Goal: Task Accomplishment & Management: Use online tool/utility

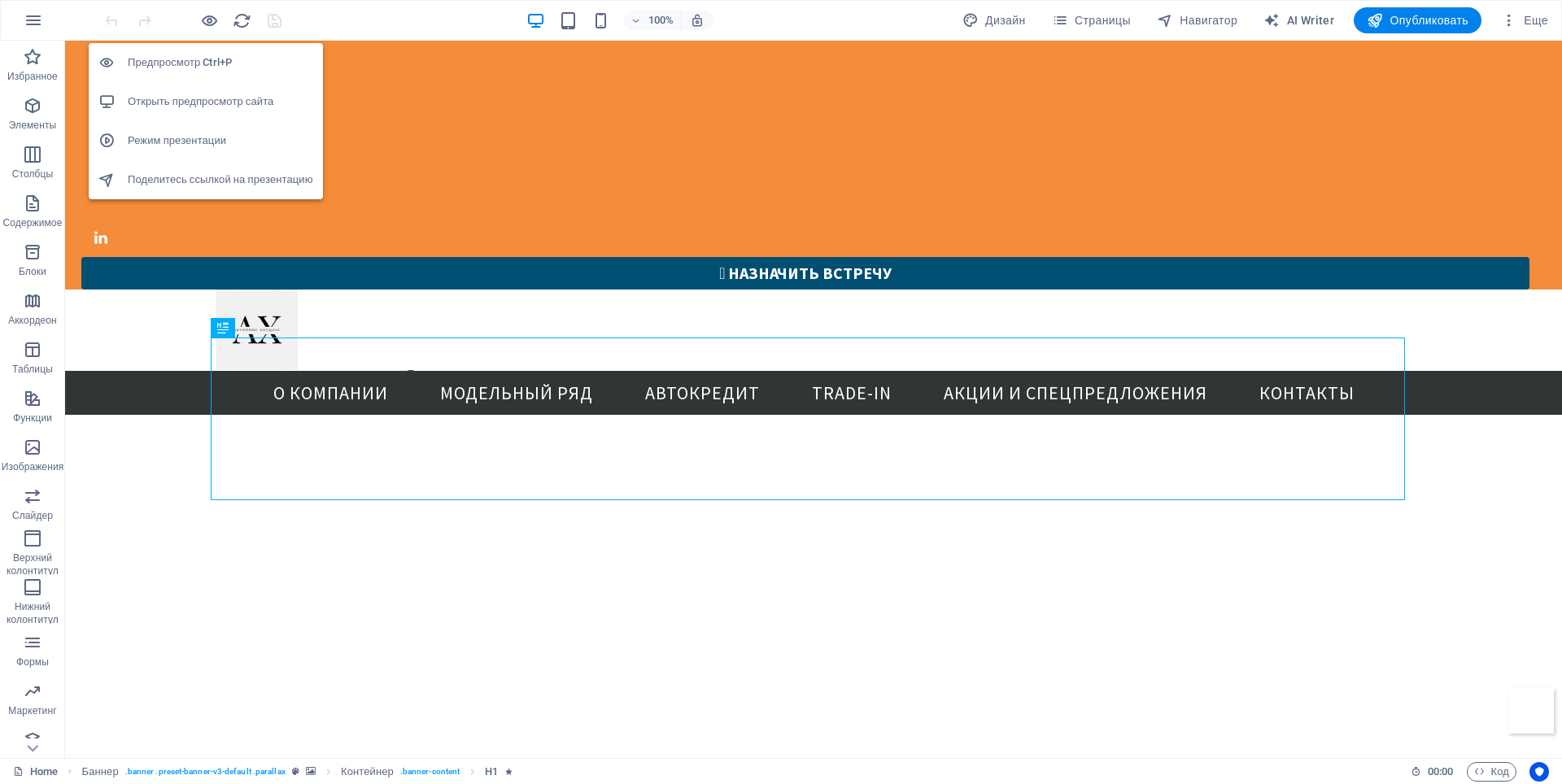
click at [198, 97] on h6 "Открыть предпросмотр сайта" at bounding box center [220, 102] width 185 height 20
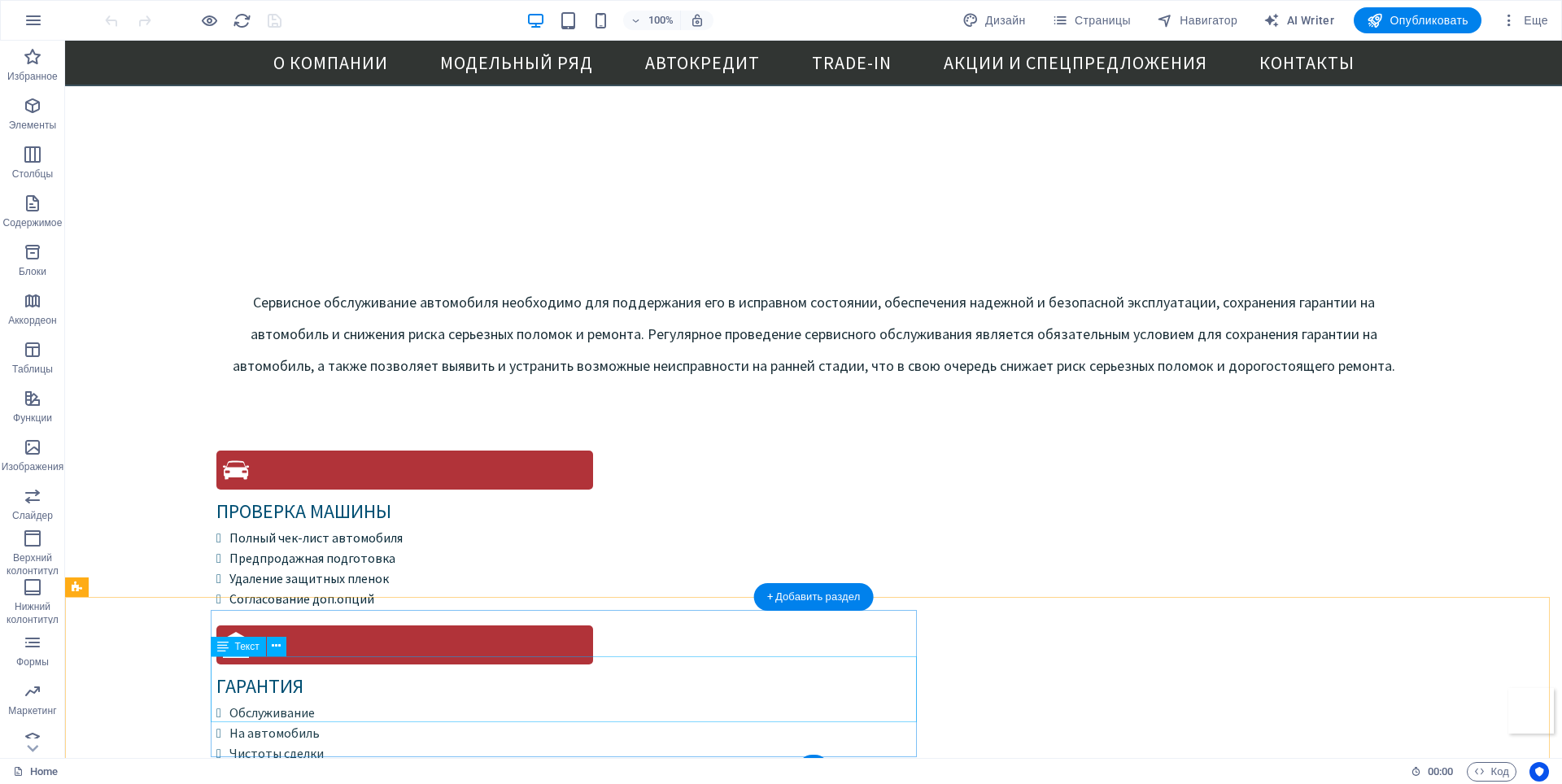
scroll to position [4767, 0]
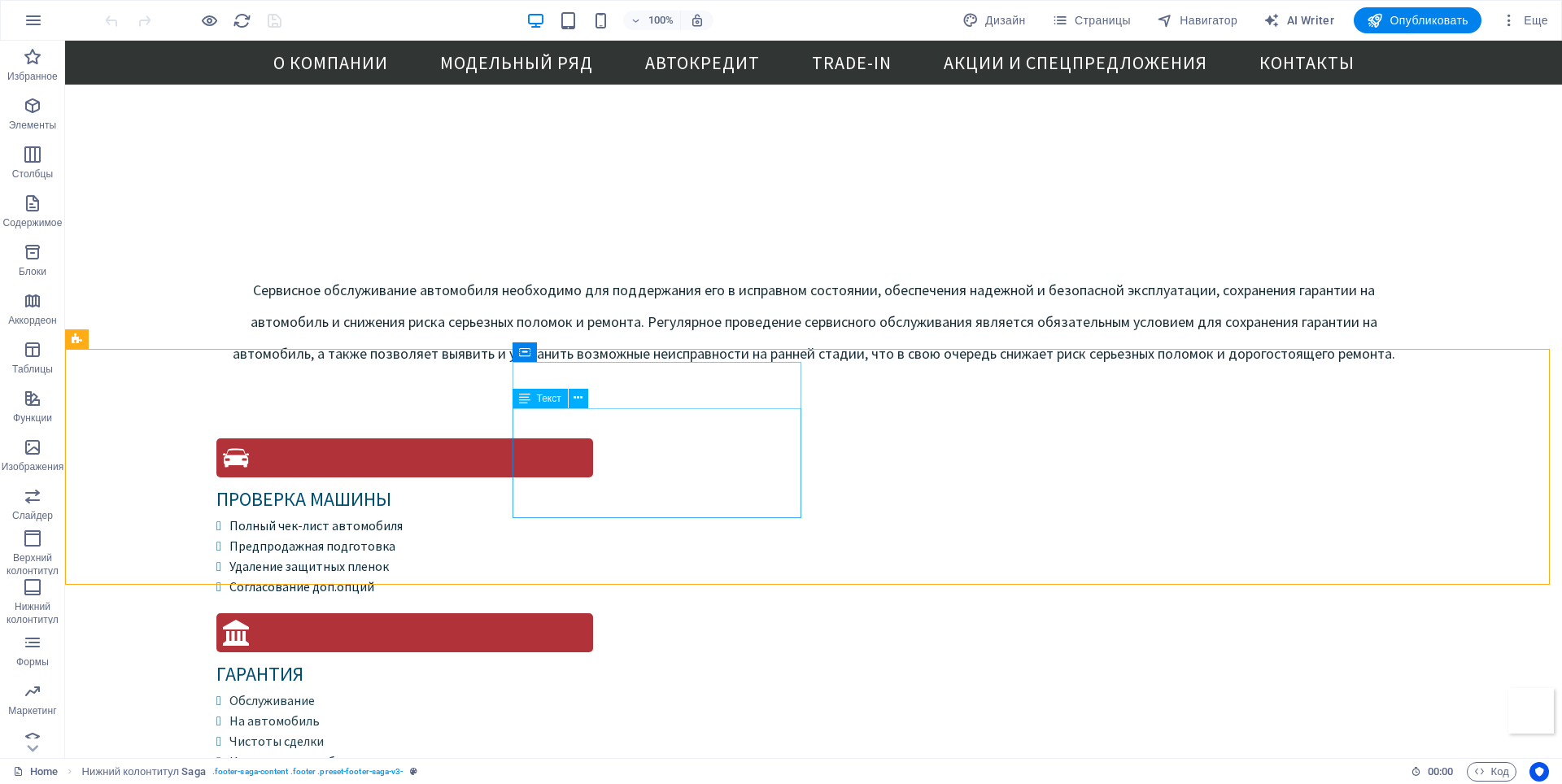
click at [546, 399] on span "Текст" at bounding box center [549, 398] width 25 height 10
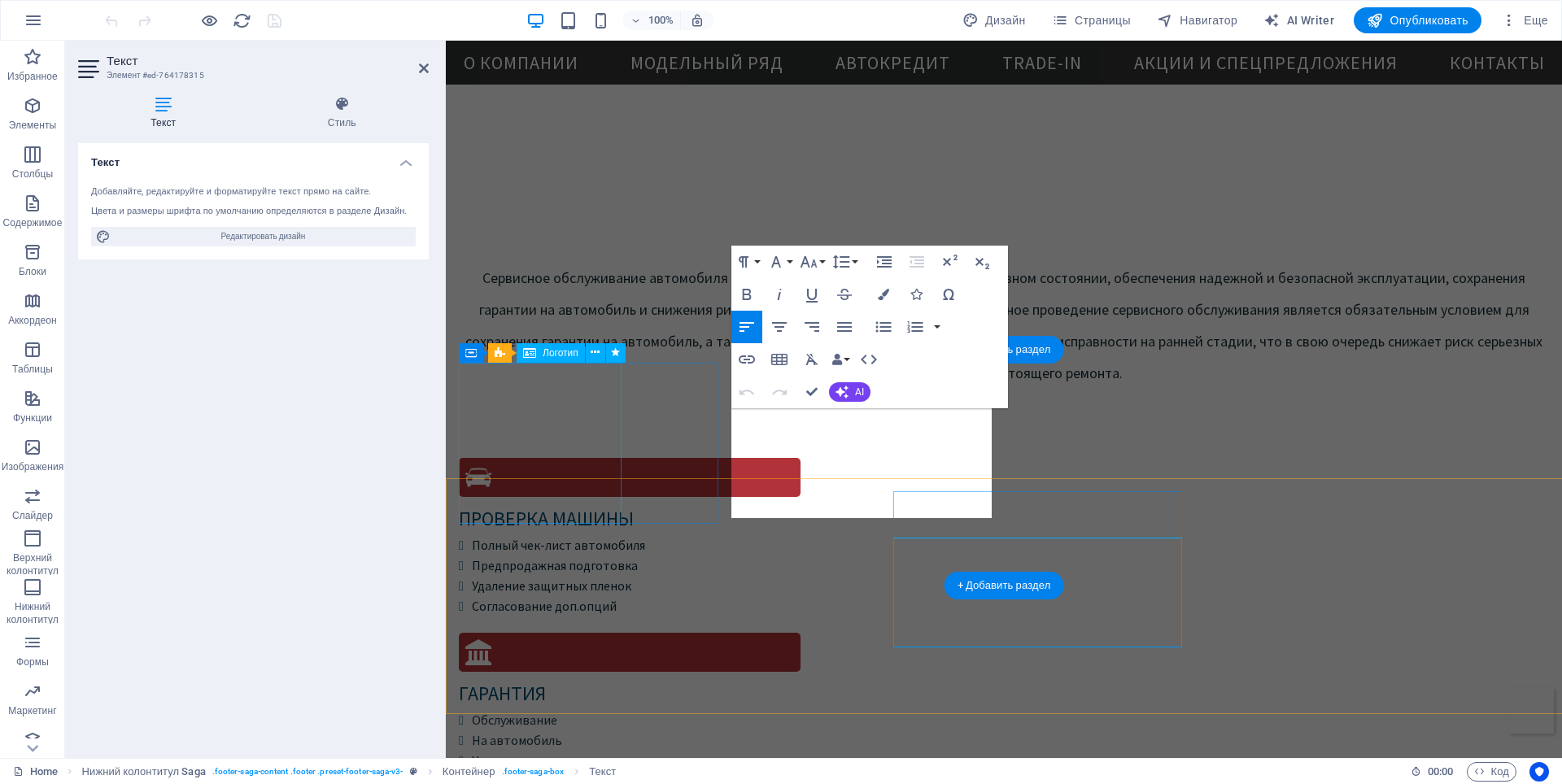
scroll to position [4637, 0]
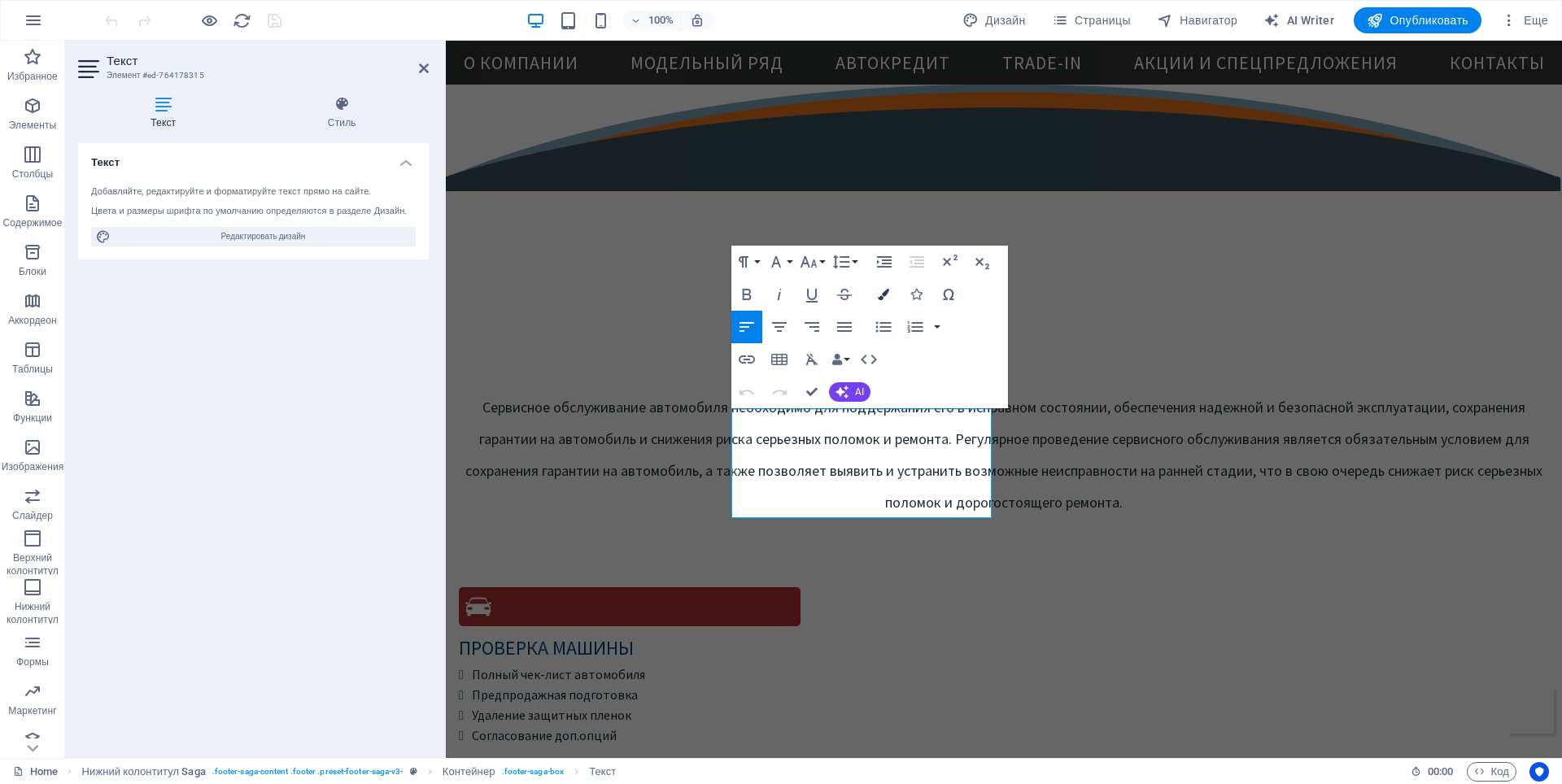
click at [885, 295] on icon "button" at bounding box center [884, 295] width 12 height 12
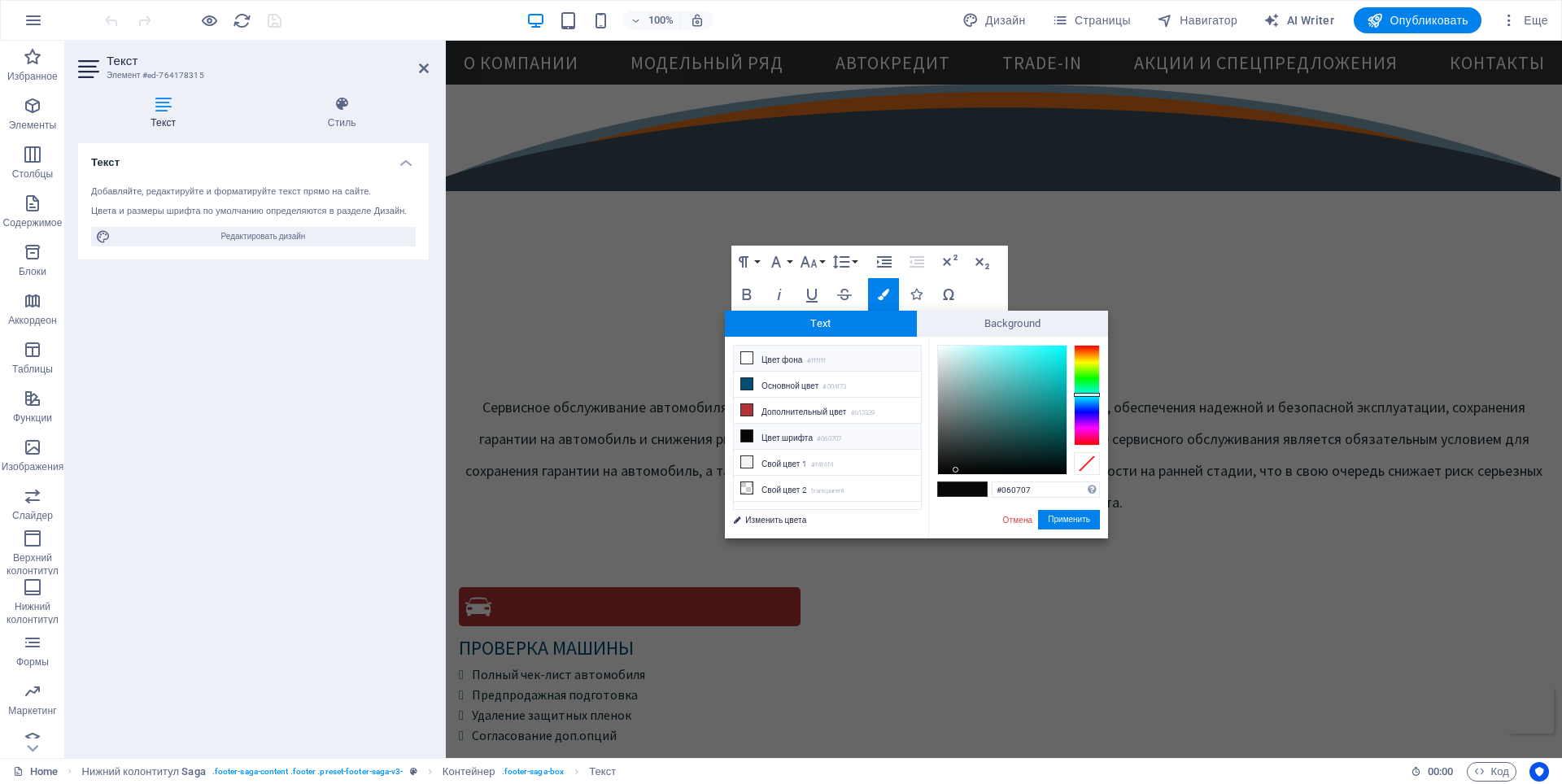
click at [744, 359] on icon at bounding box center [747, 358] width 12 height 12
type input "#ffffff"
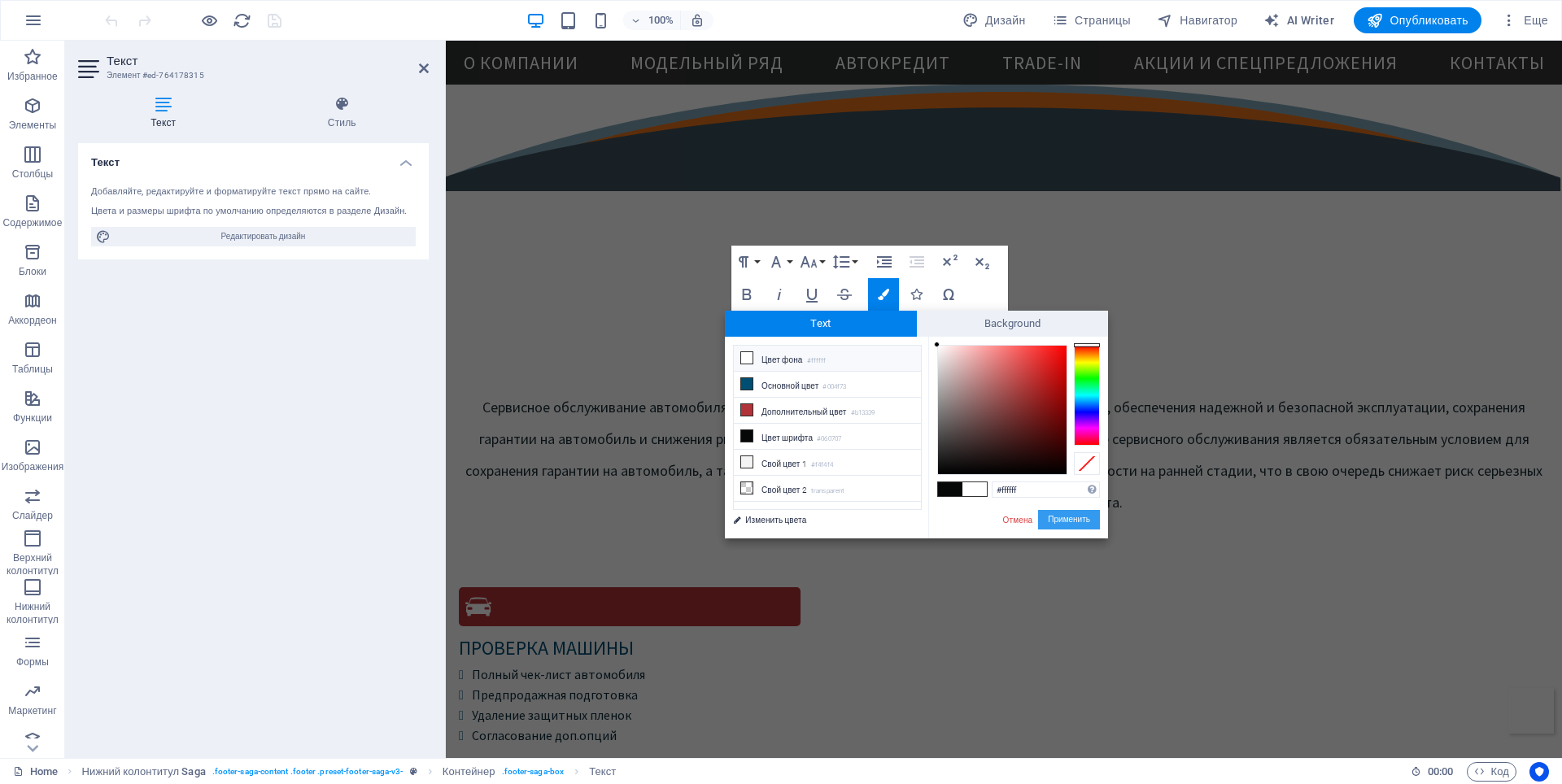
click at [1080, 517] on button "Применить" at bounding box center [1068, 520] width 62 height 20
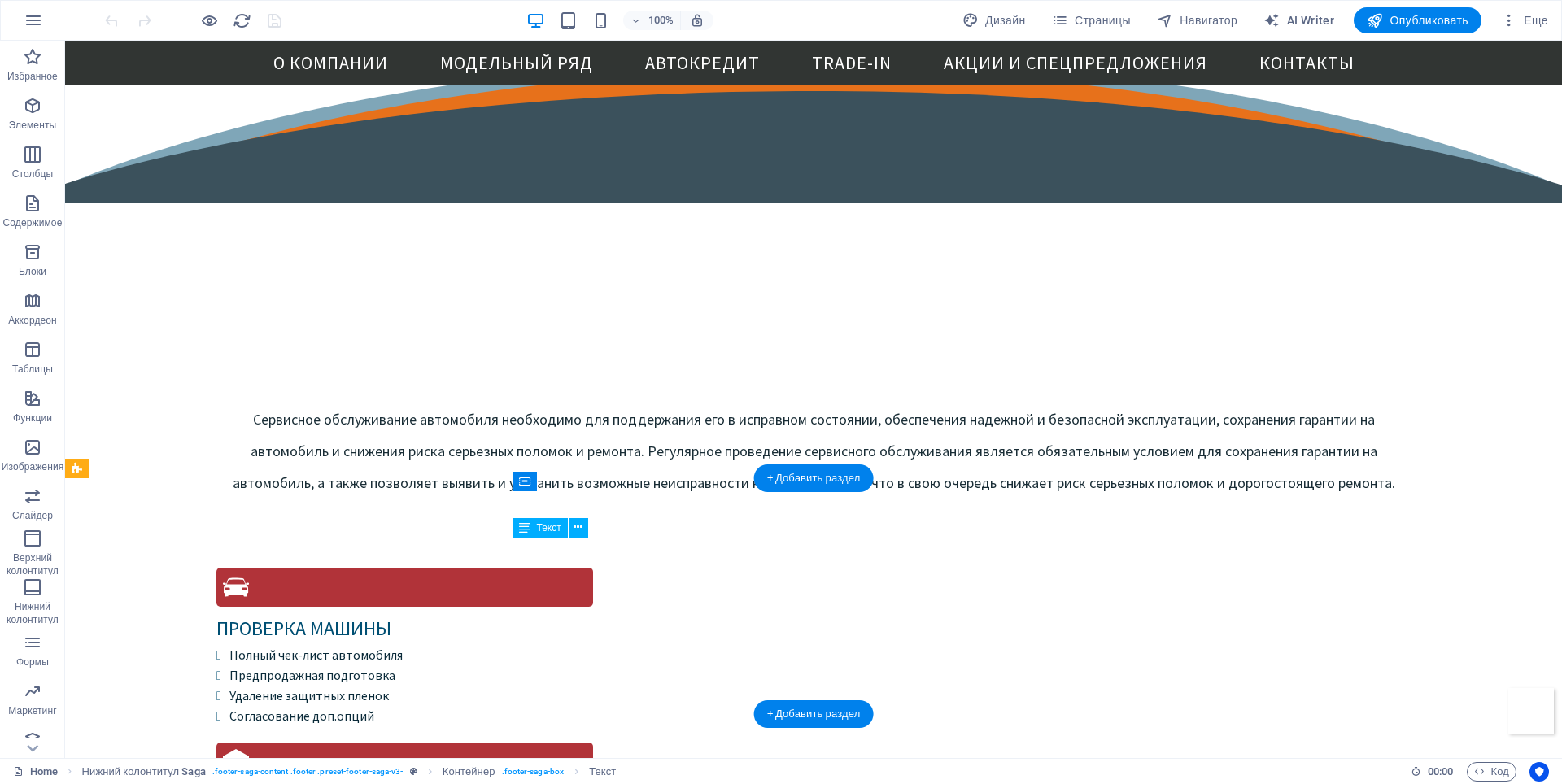
drag, startPoint x: 610, startPoint y: 549, endPoint x: 537, endPoint y: 553, distance: 73.1
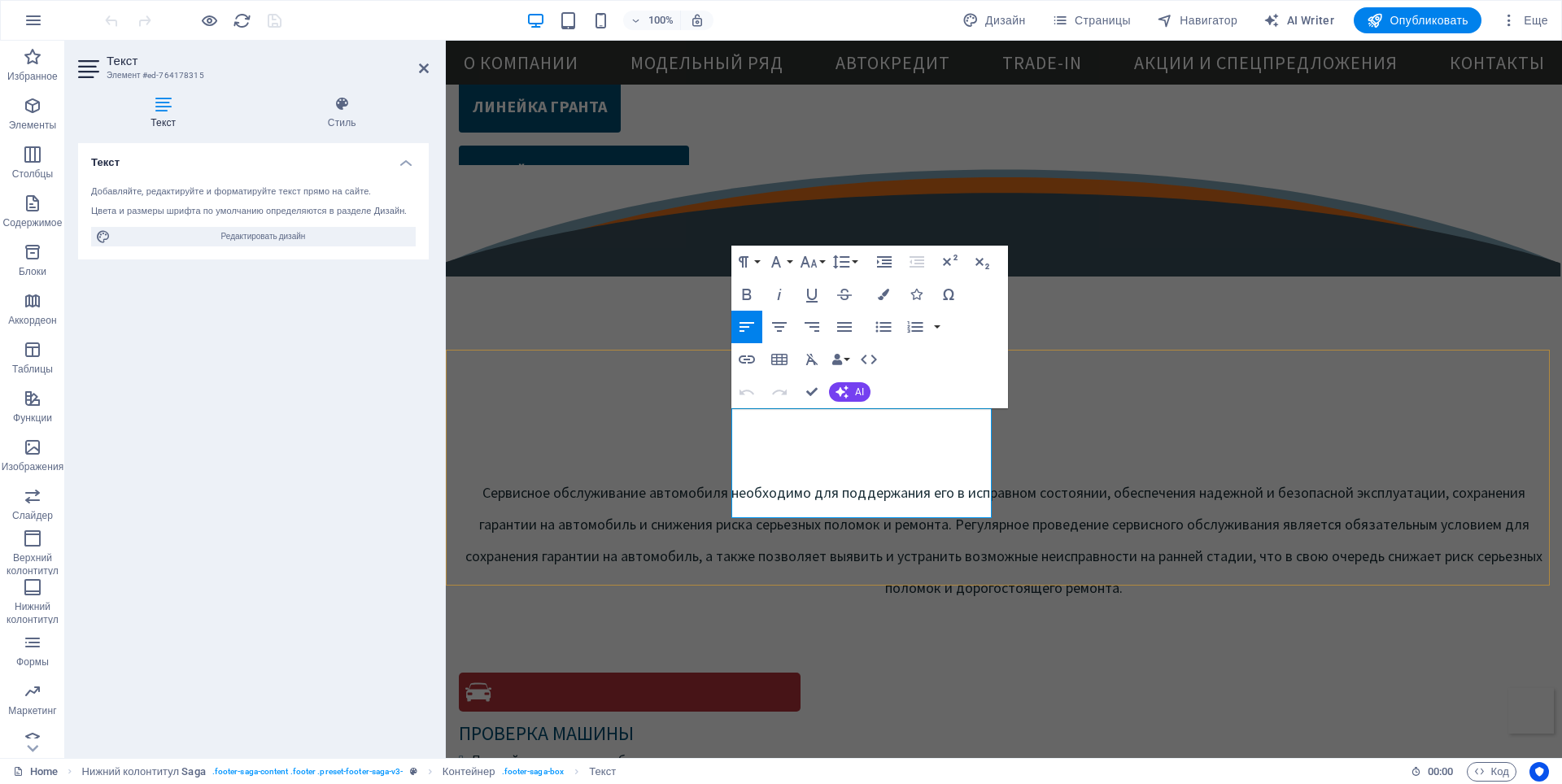
select select "px"
select select "diagonal"
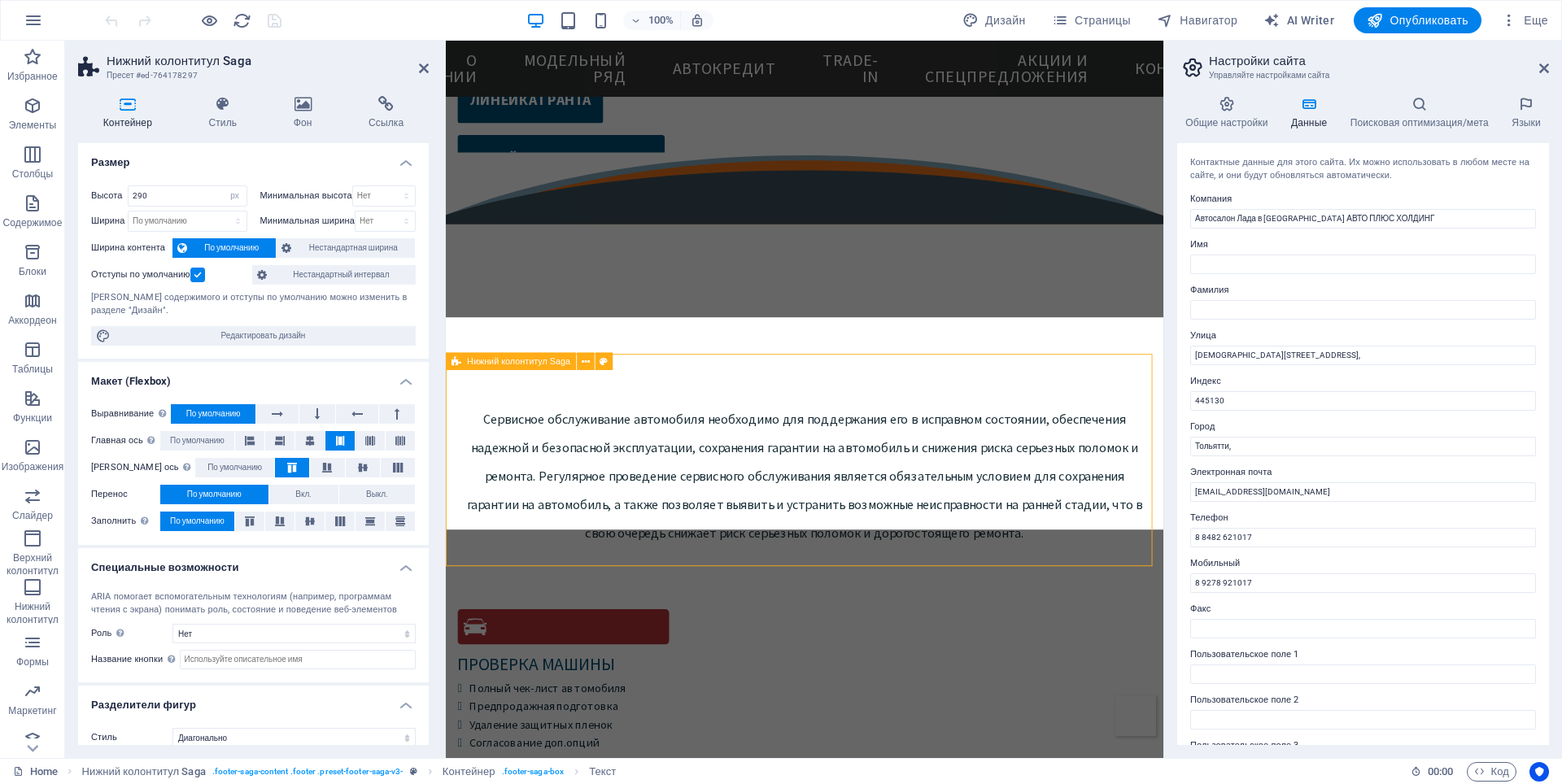
scroll to position [4672, 0]
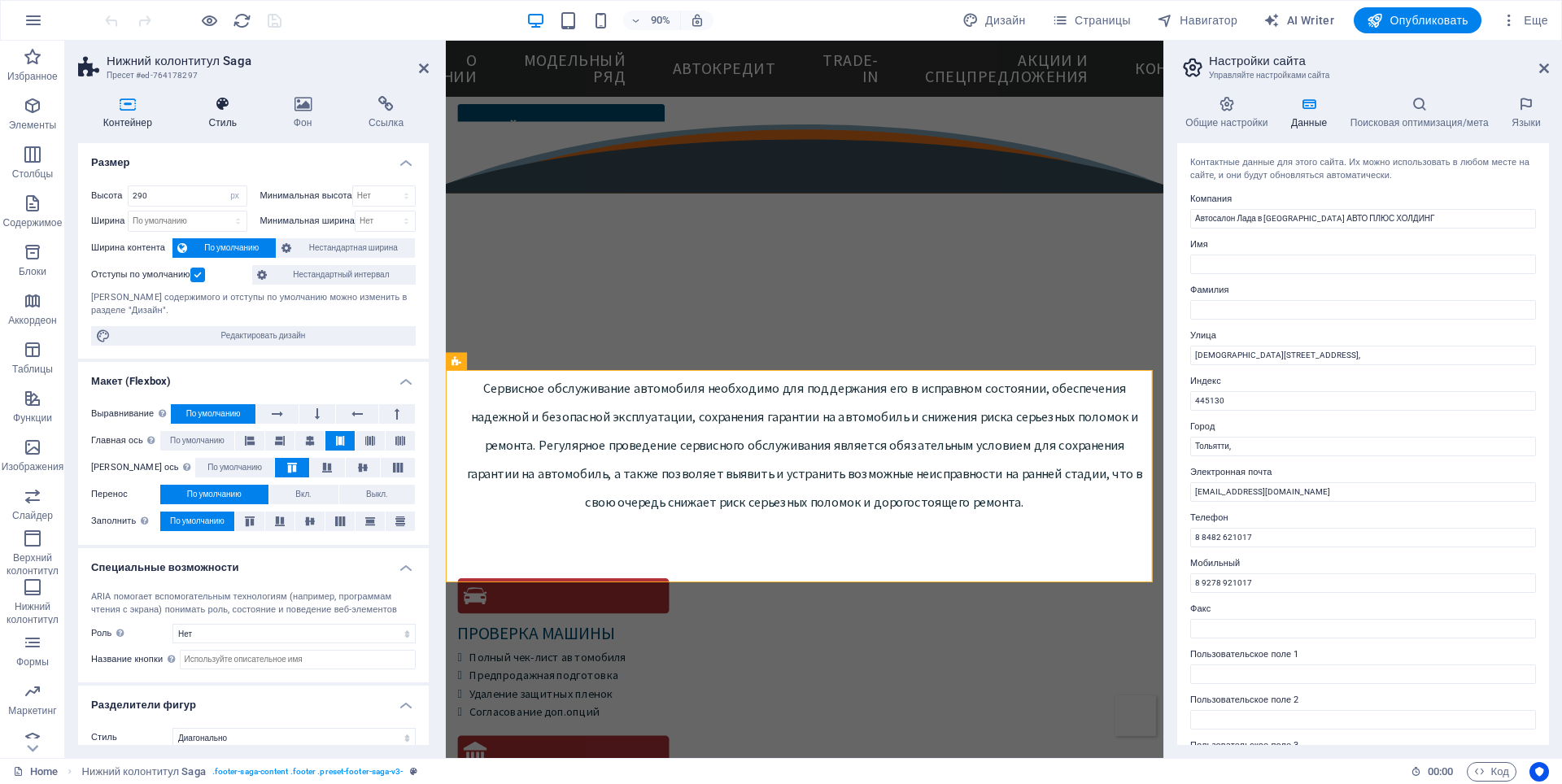
click at [222, 116] on h4 "Стиль" at bounding box center [225, 114] width 85 height 35
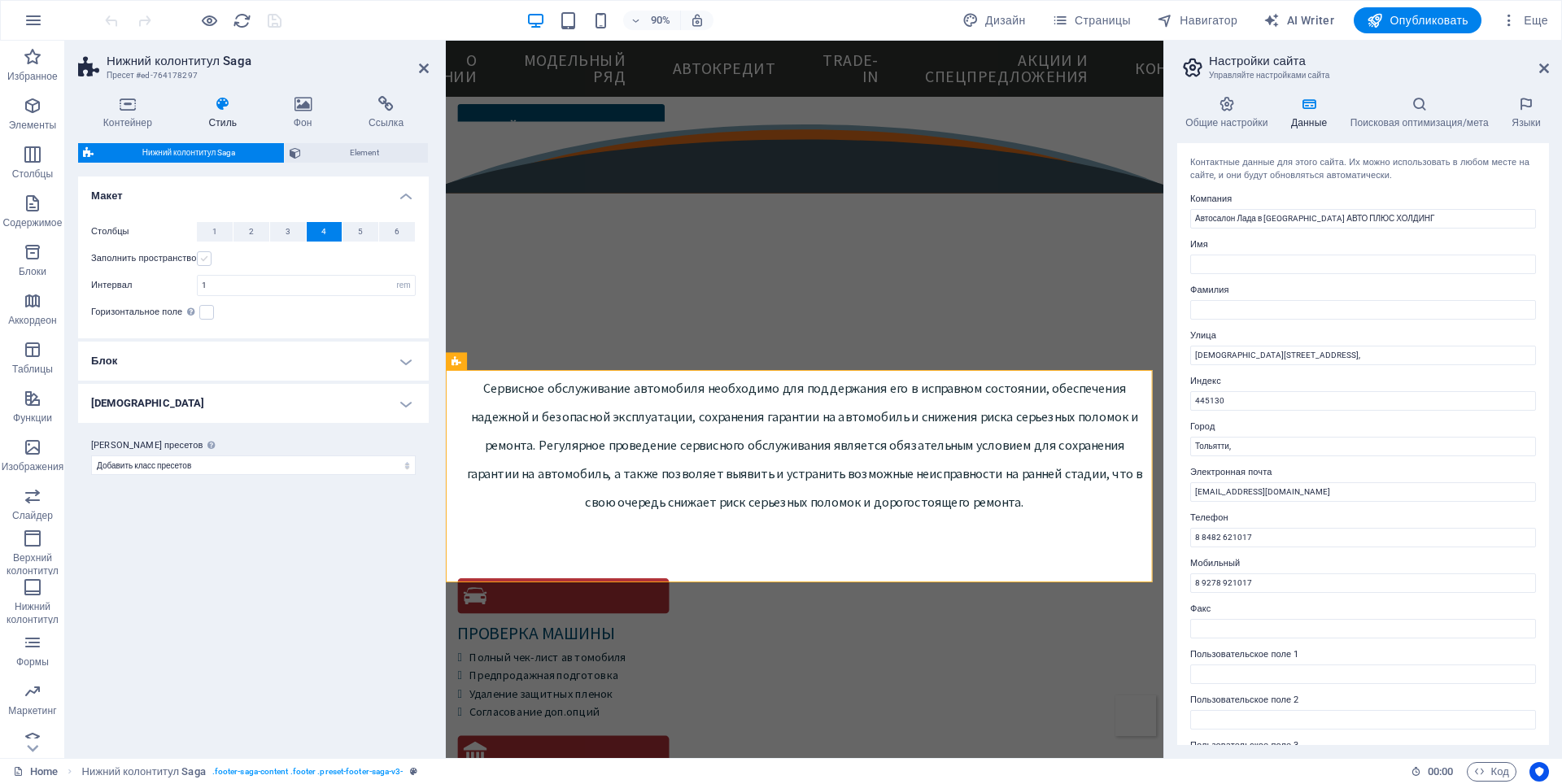
click at [207, 259] on label at bounding box center [204, 258] width 15 height 15
click at [0, 0] on input "Заполнить пространство" at bounding box center [0, 0] width 0 height 0
click at [207, 259] on label at bounding box center [204, 258] width 15 height 15
click at [0, 0] on input "Заполнить пространство" at bounding box center [0, 0] width 0 height 0
select select
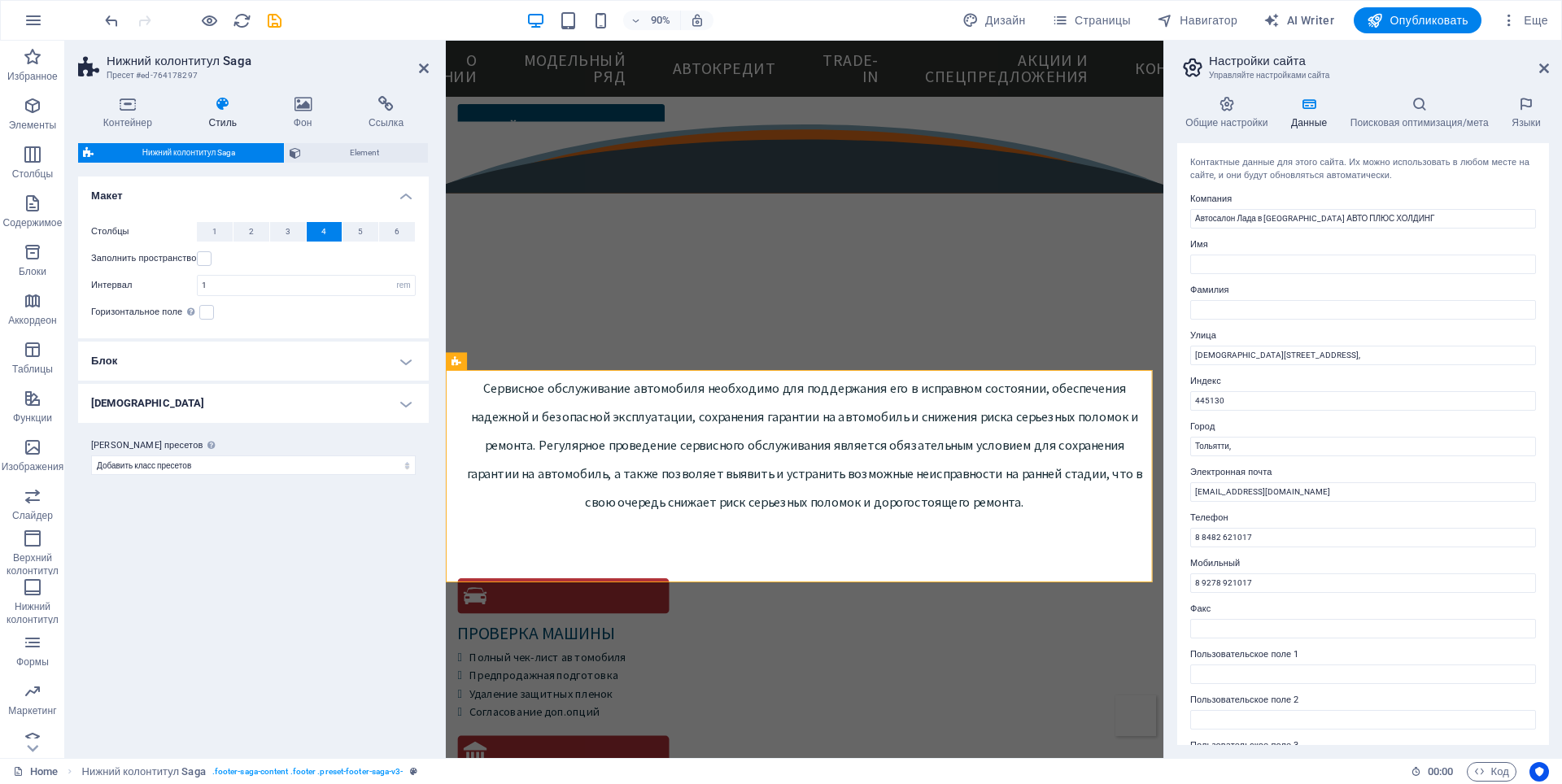
click at [402, 358] on h4 "Блок" at bounding box center [253, 360] width 351 height 39
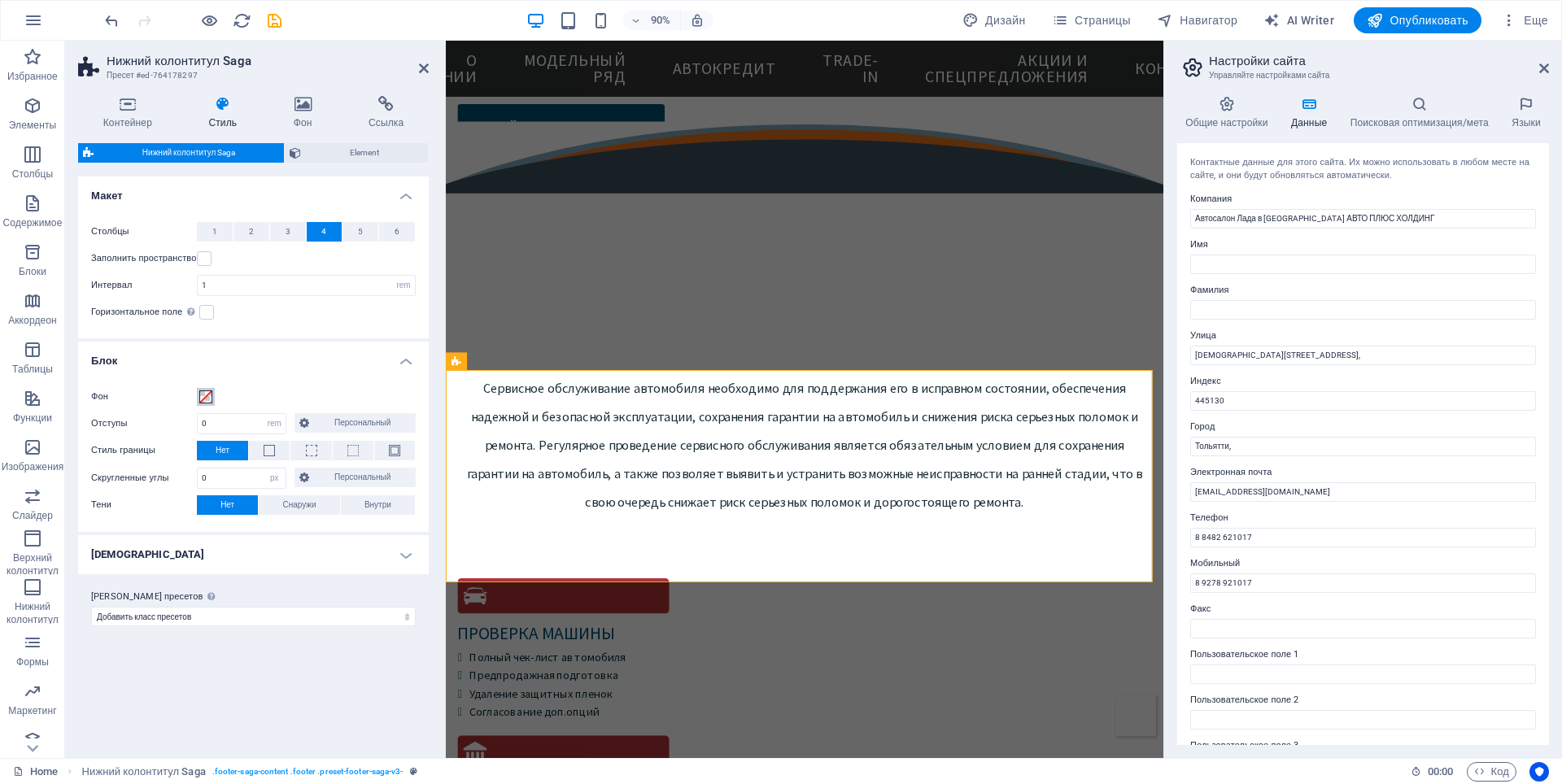
click at [205, 394] on span at bounding box center [206, 397] width 13 height 13
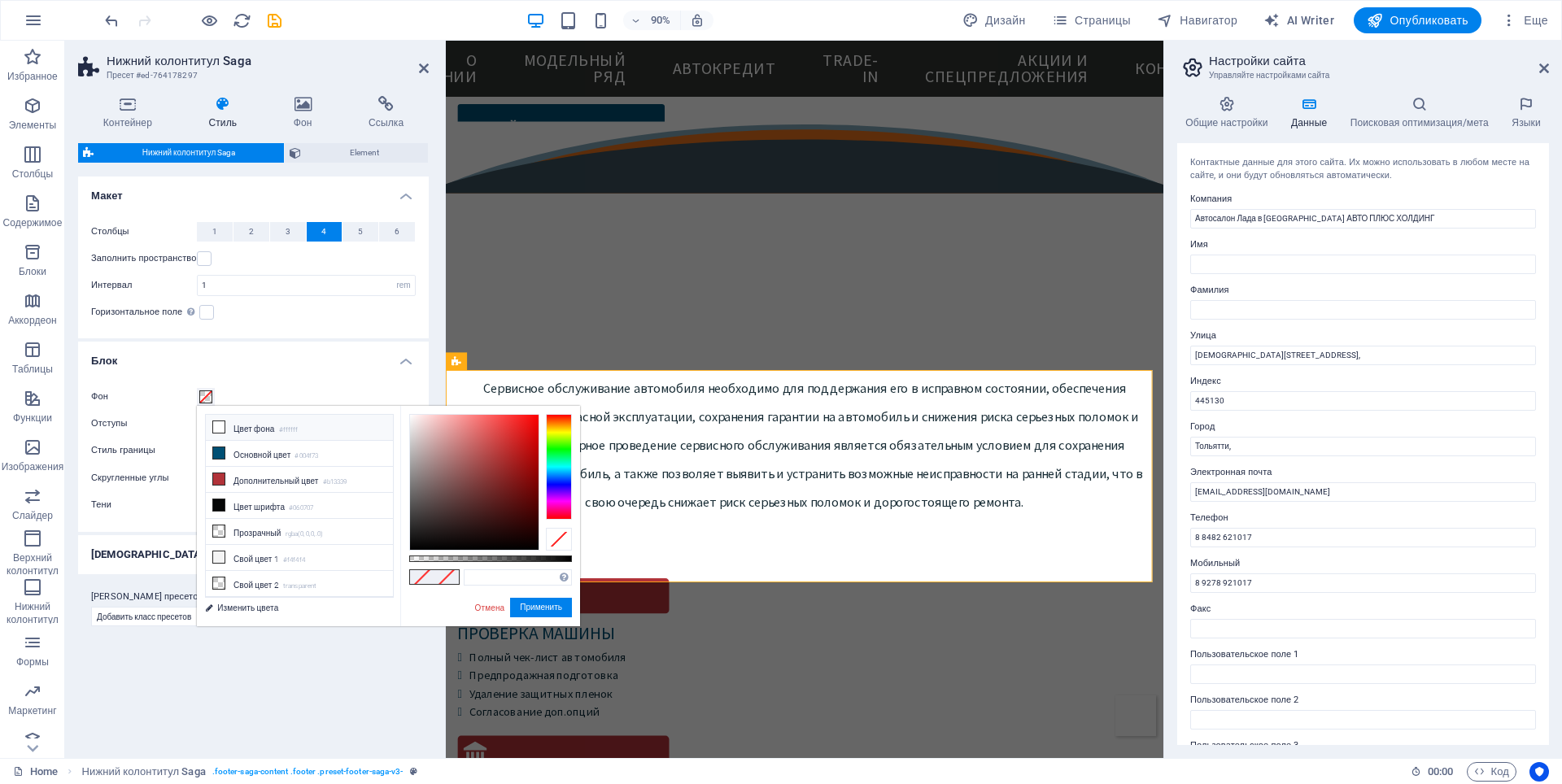
click at [215, 422] on icon at bounding box center [219, 427] width 12 height 12
type input "#ffffff"
click at [516, 605] on button "Применить" at bounding box center [541, 608] width 62 height 20
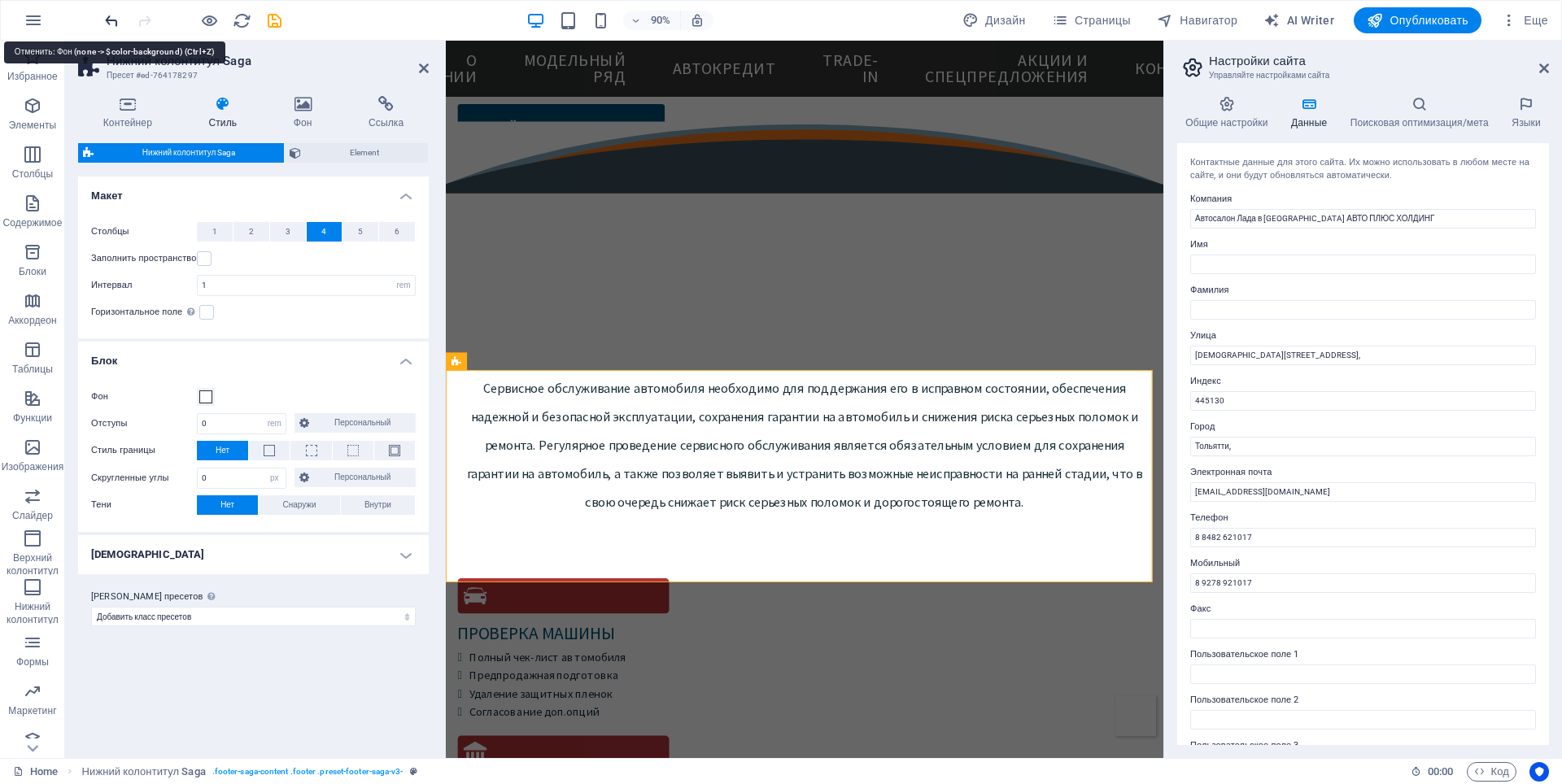
click at [111, 24] on icon "undo" at bounding box center [112, 21] width 19 height 19
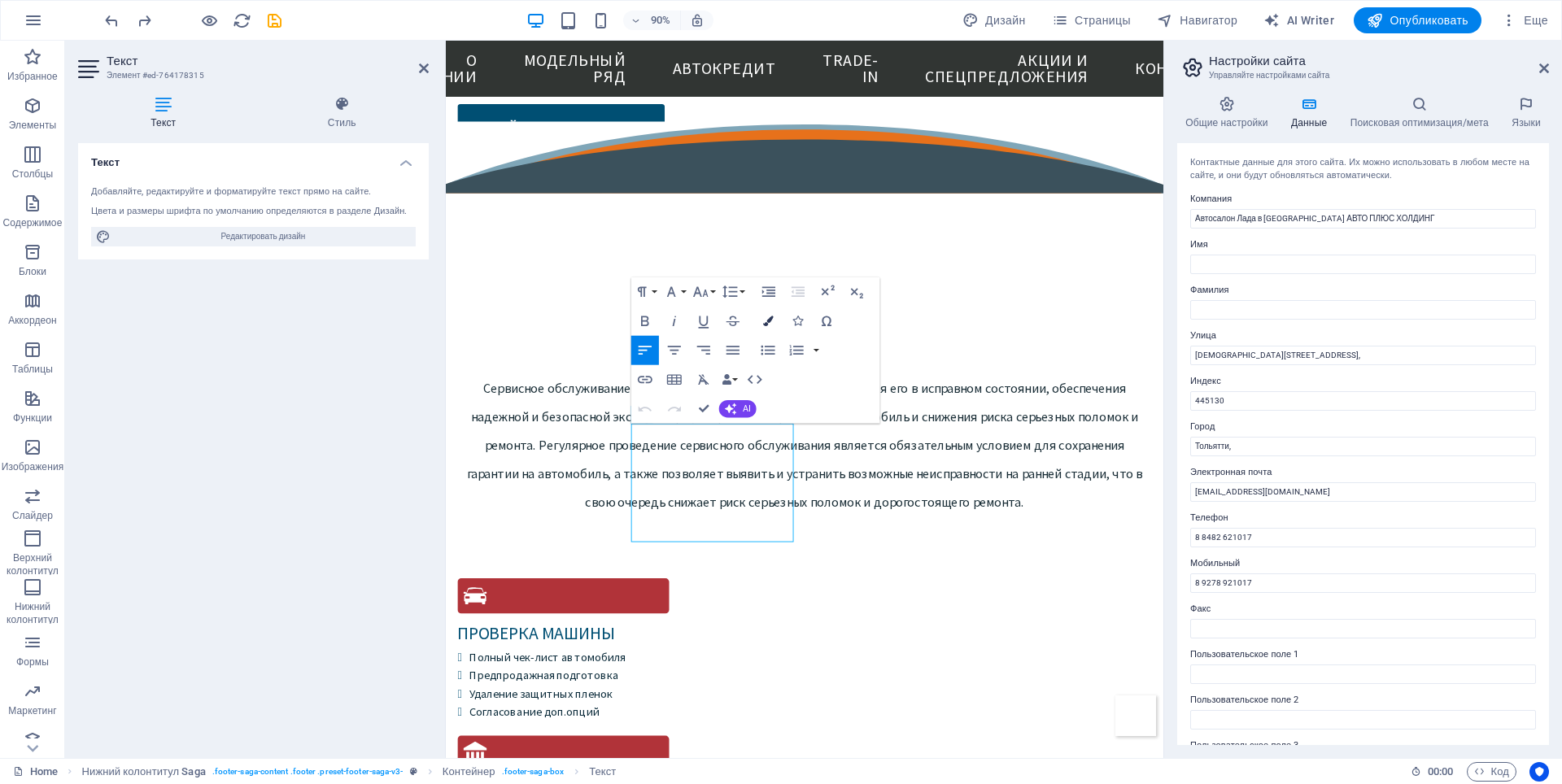
click at [766, 322] on icon "button" at bounding box center [768, 321] width 11 height 11
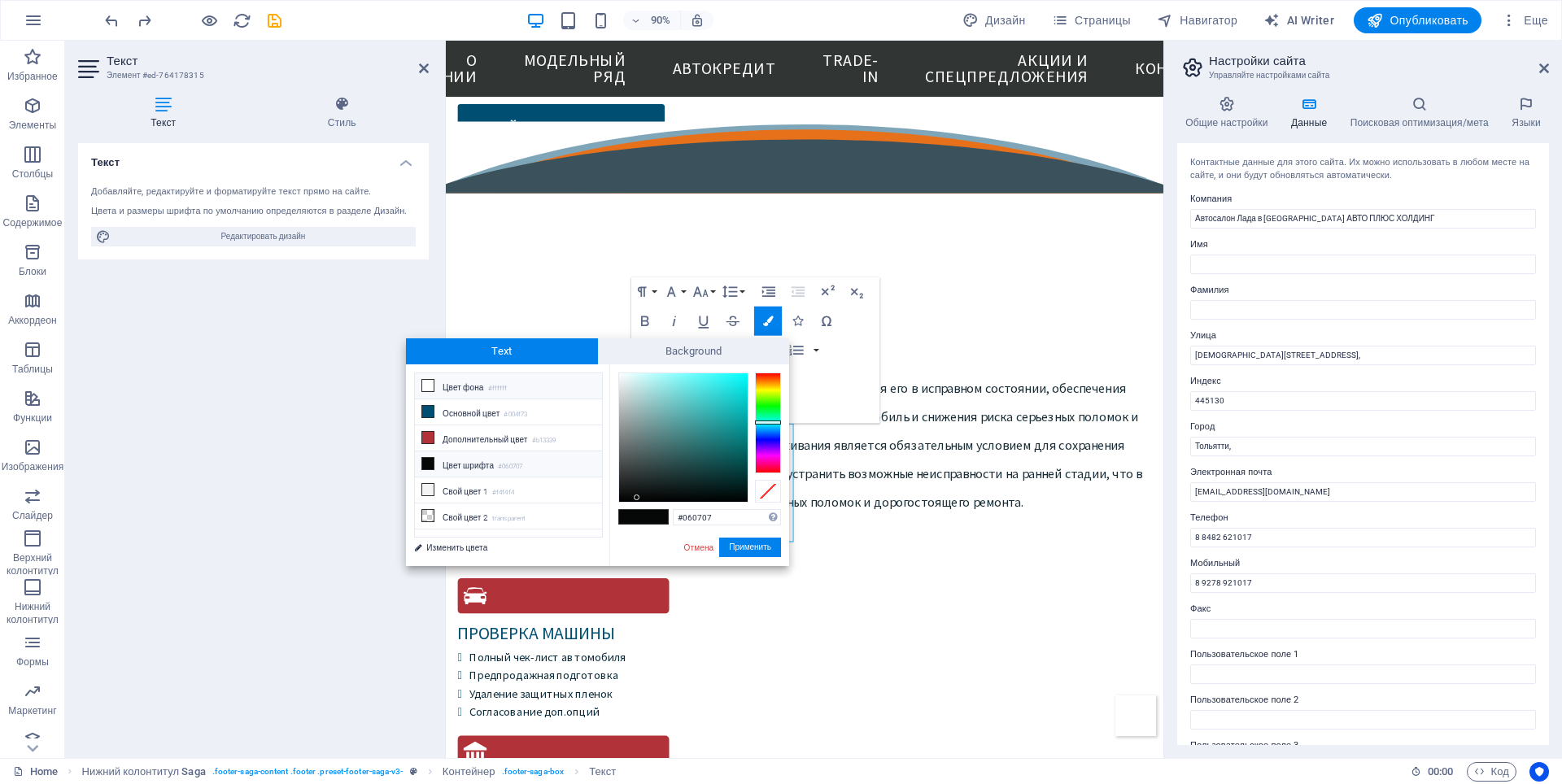
click at [426, 381] on icon at bounding box center [428, 386] width 12 height 12
type input "#ffffff"
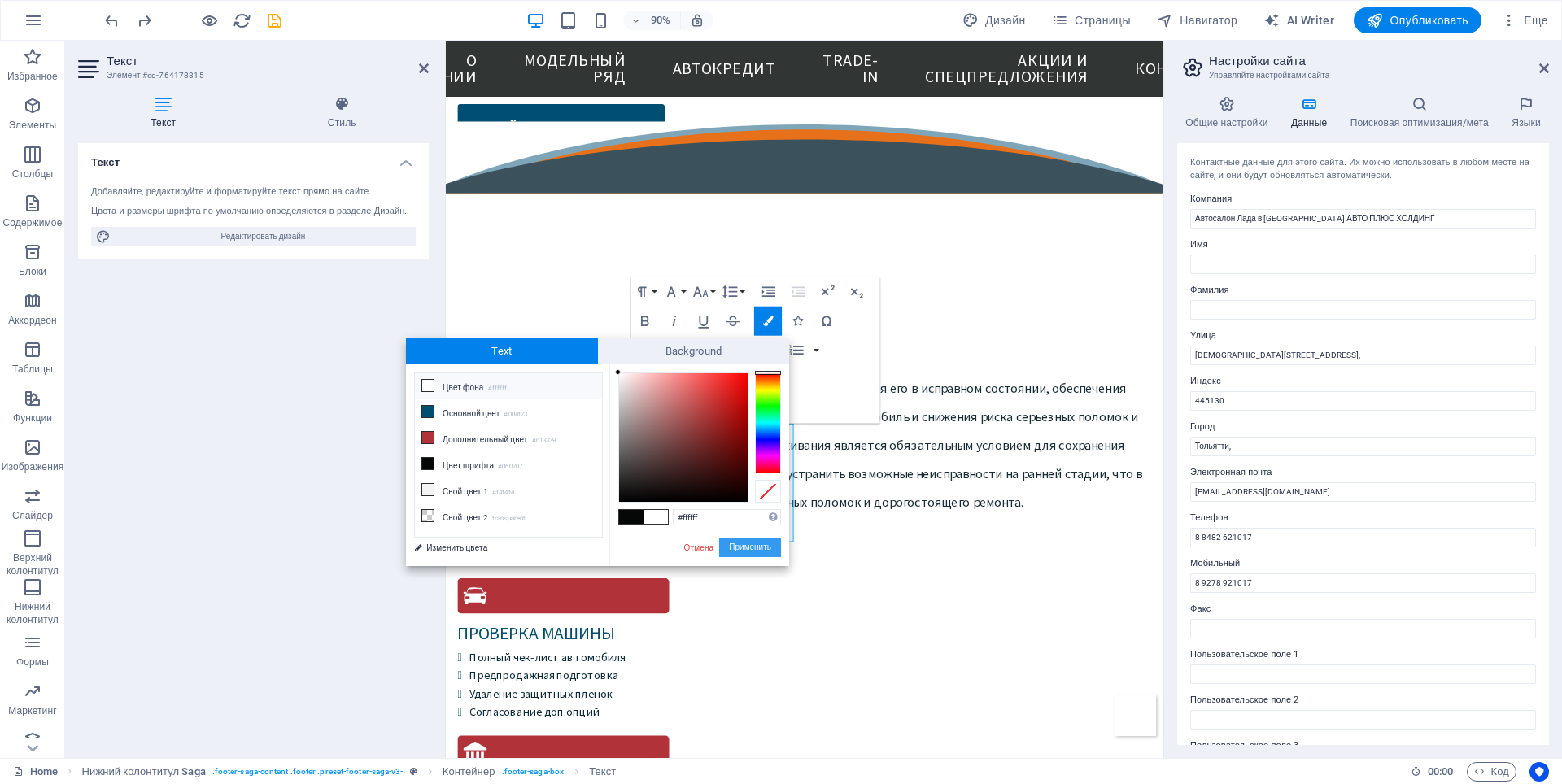
click at [744, 545] on button "Применить" at bounding box center [750, 547] width 62 height 20
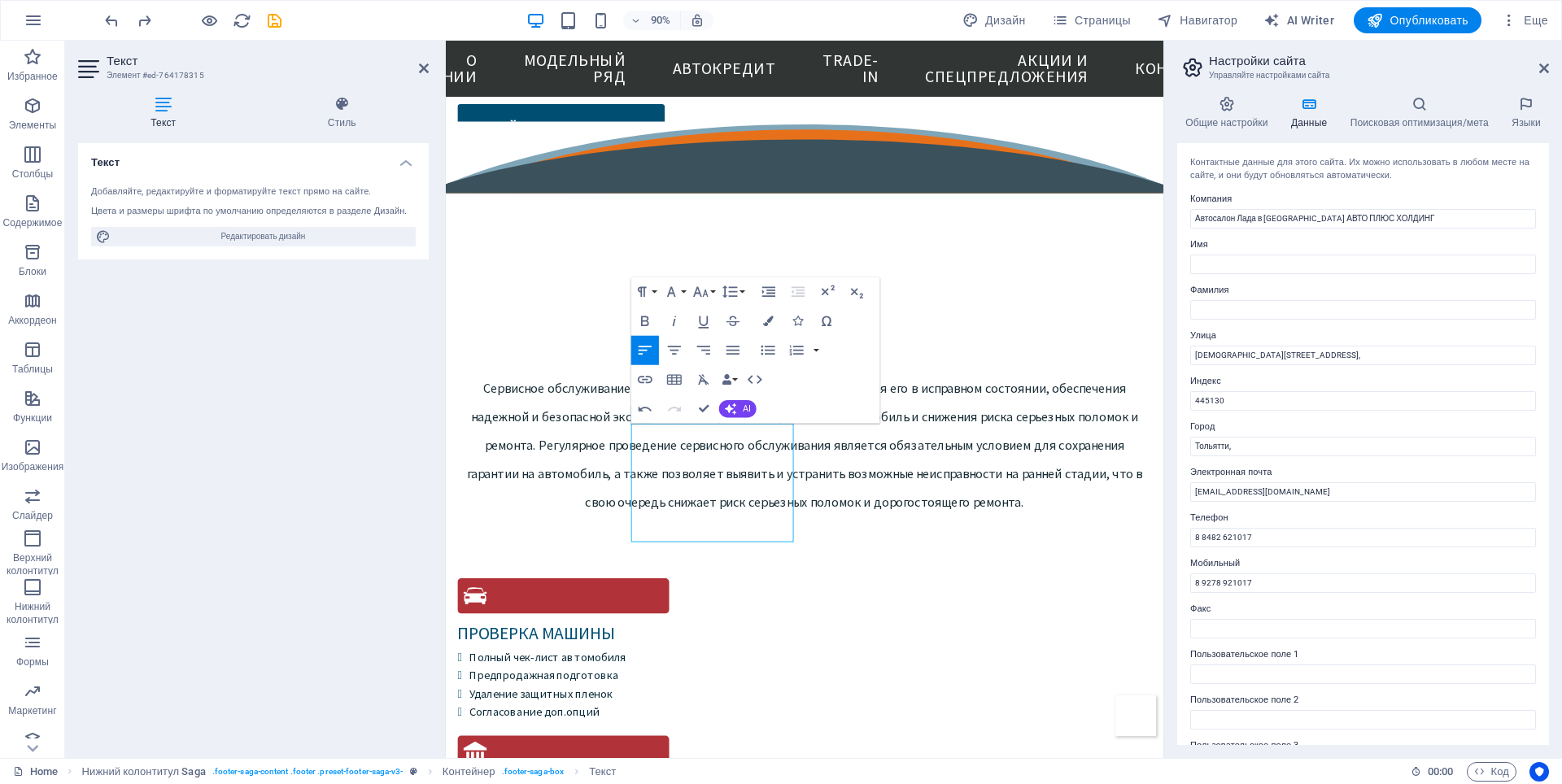
click at [319, 437] on div "Текст Добавляйте, редактируйте и форматируйте текст прямо на сайте. Цвета и раз…" at bounding box center [253, 444] width 351 height 602
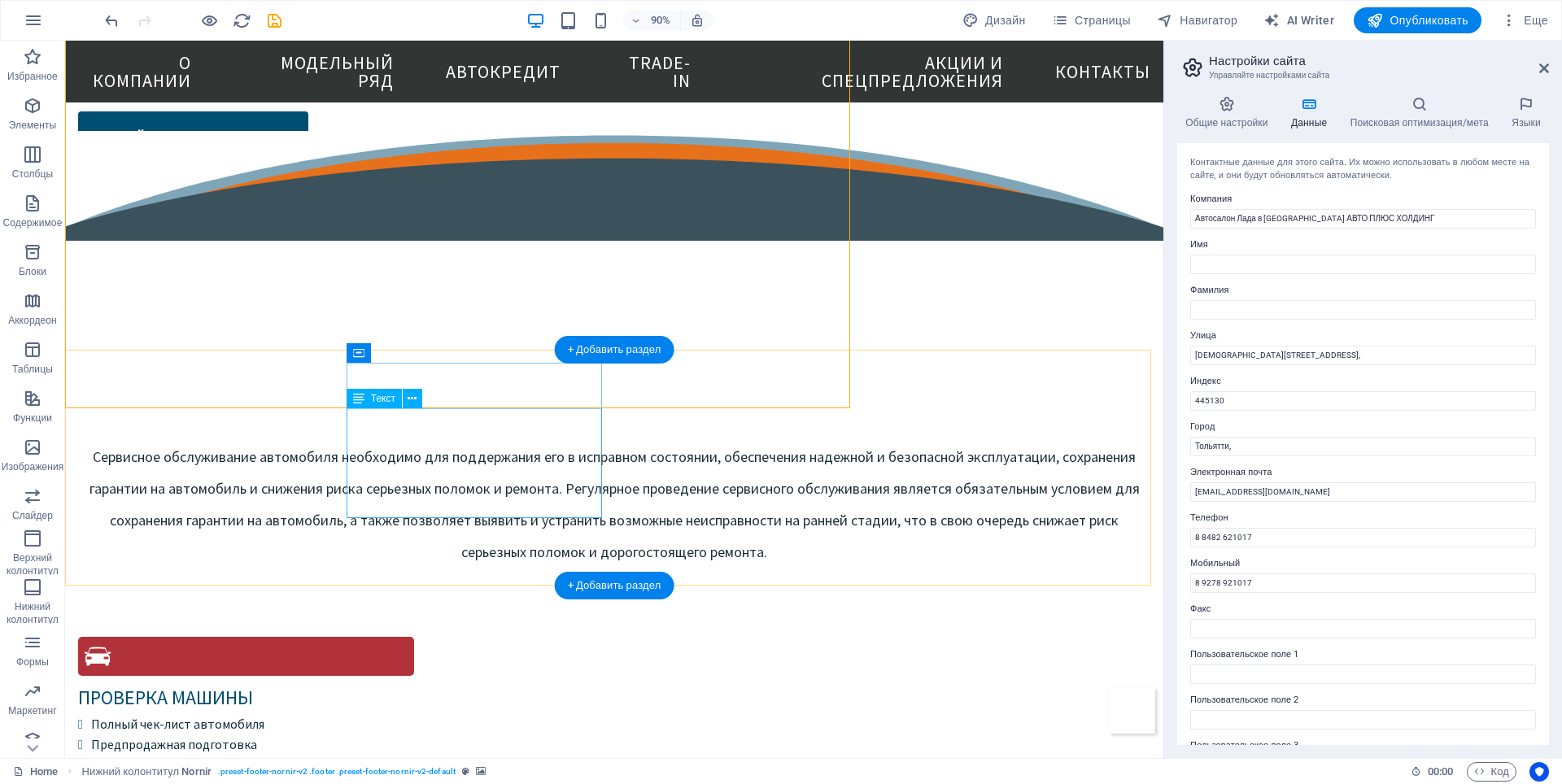
scroll to position [4670, 0]
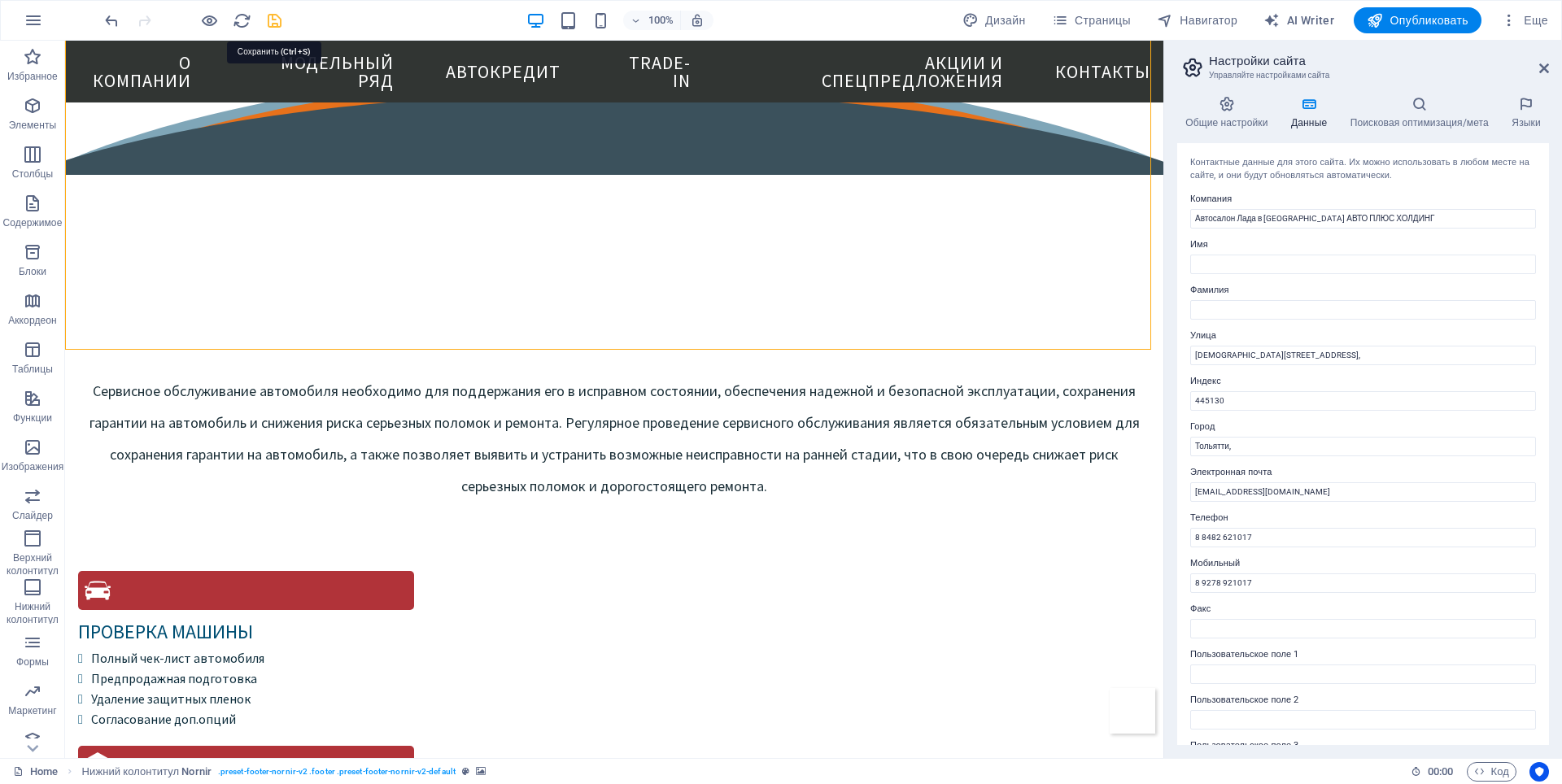
click at [273, 21] on icon "save" at bounding box center [274, 21] width 19 height 19
checkbox input "false"
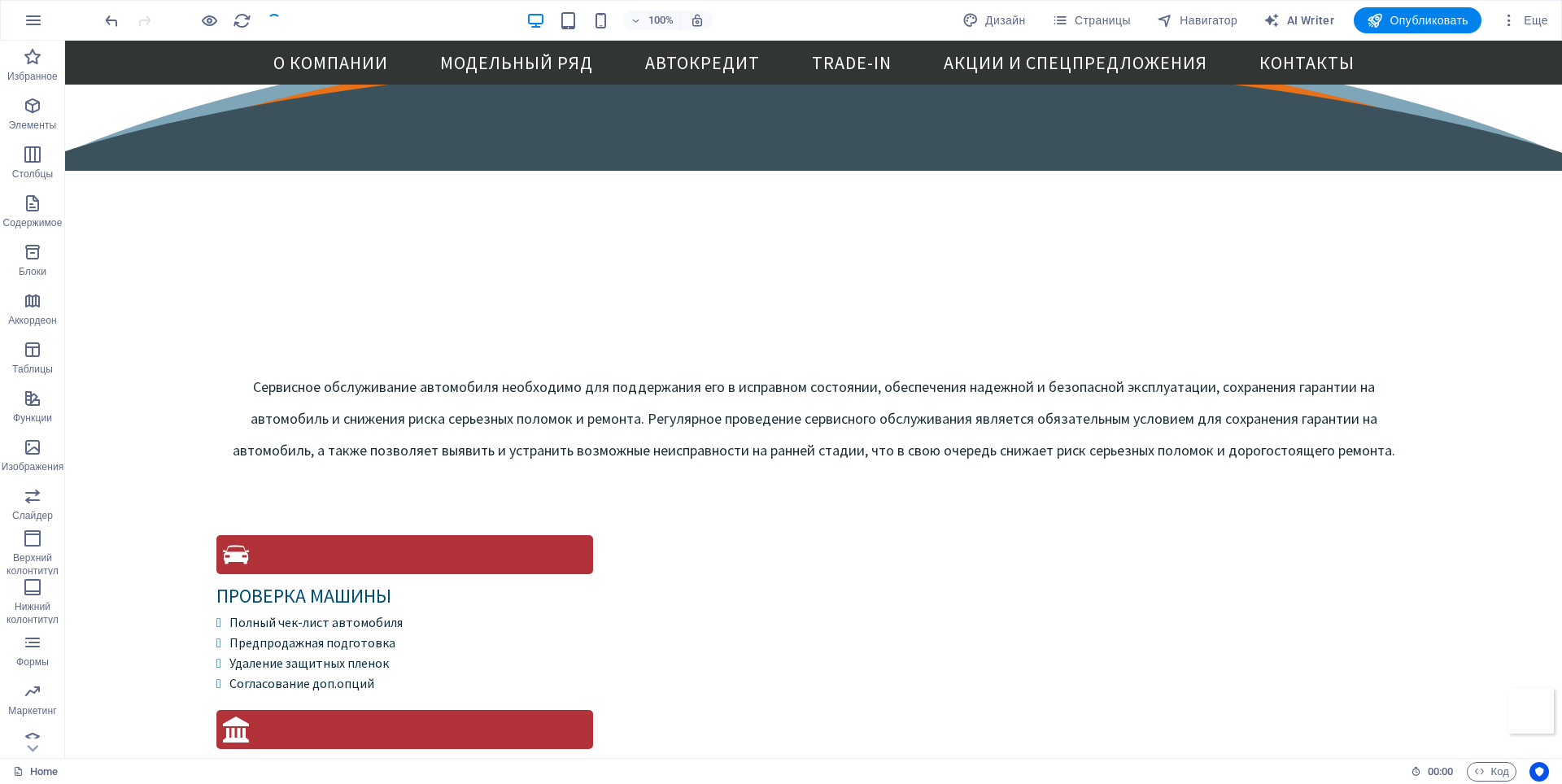
scroll to position [4652, 0]
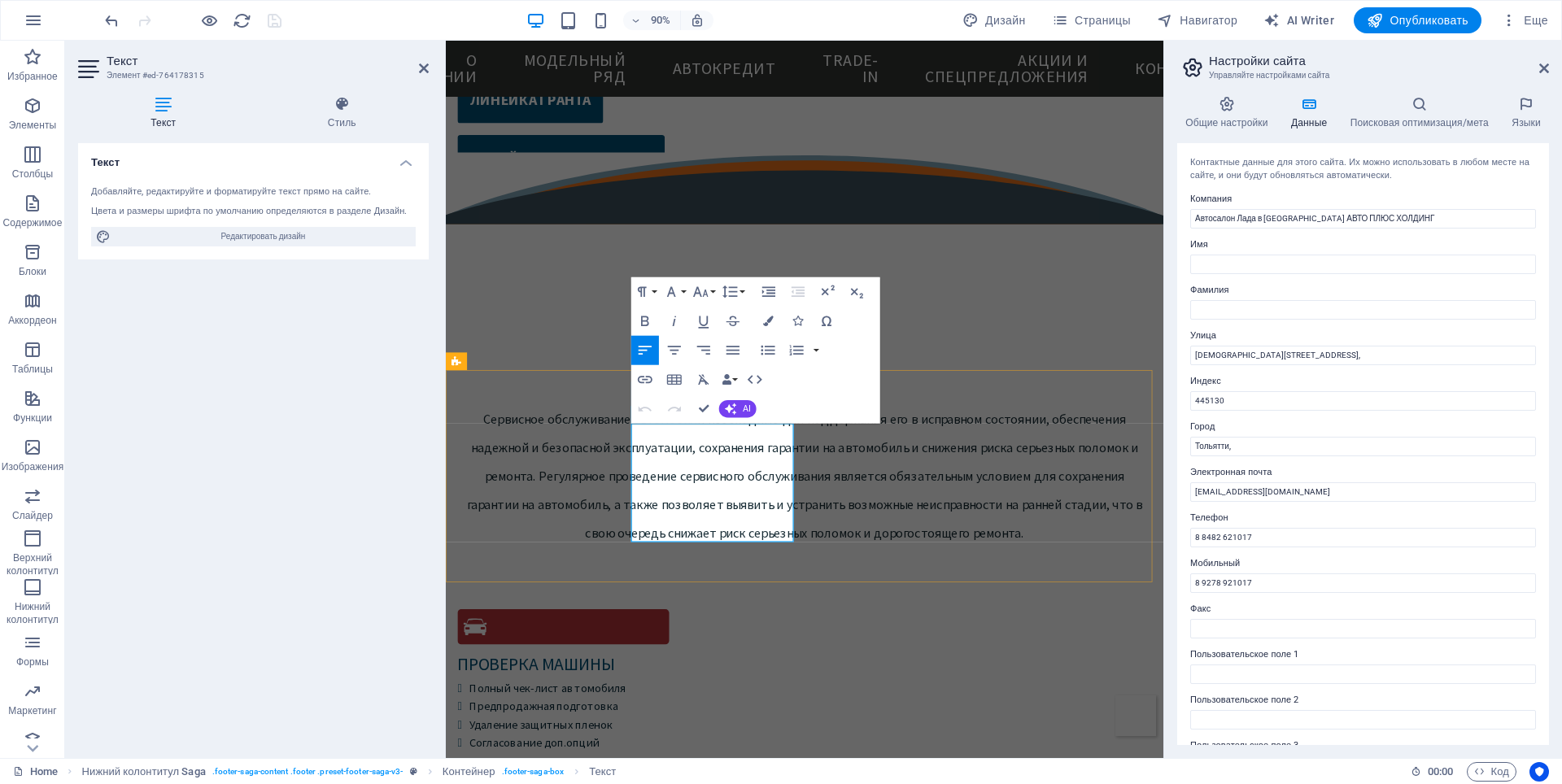
scroll to position [4672, 0]
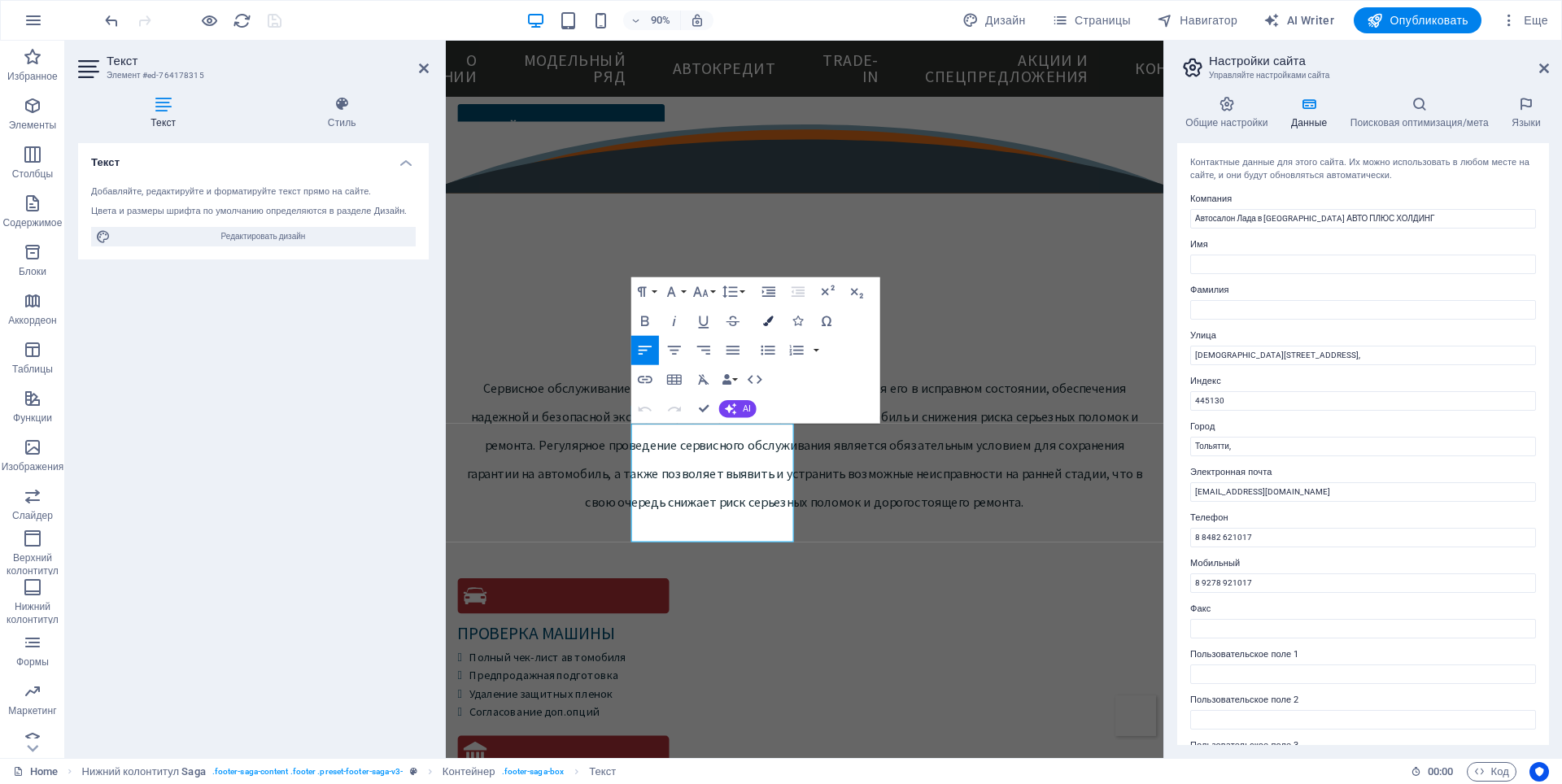
click at [763, 325] on icon "button" at bounding box center [768, 321] width 11 height 11
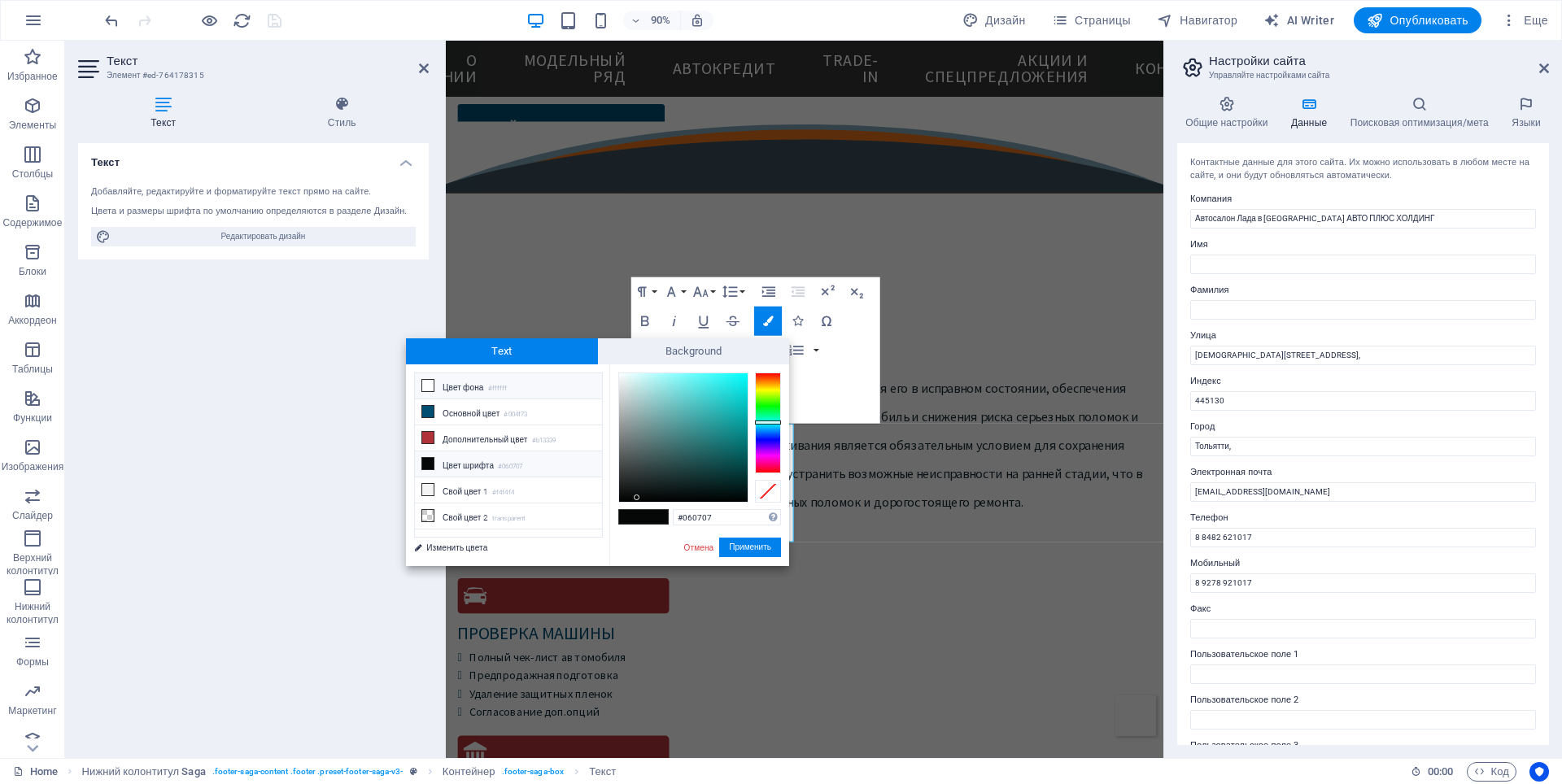
click at [429, 385] on icon at bounding box center [428, 386] width 12 height 12
type input "#ffffff"
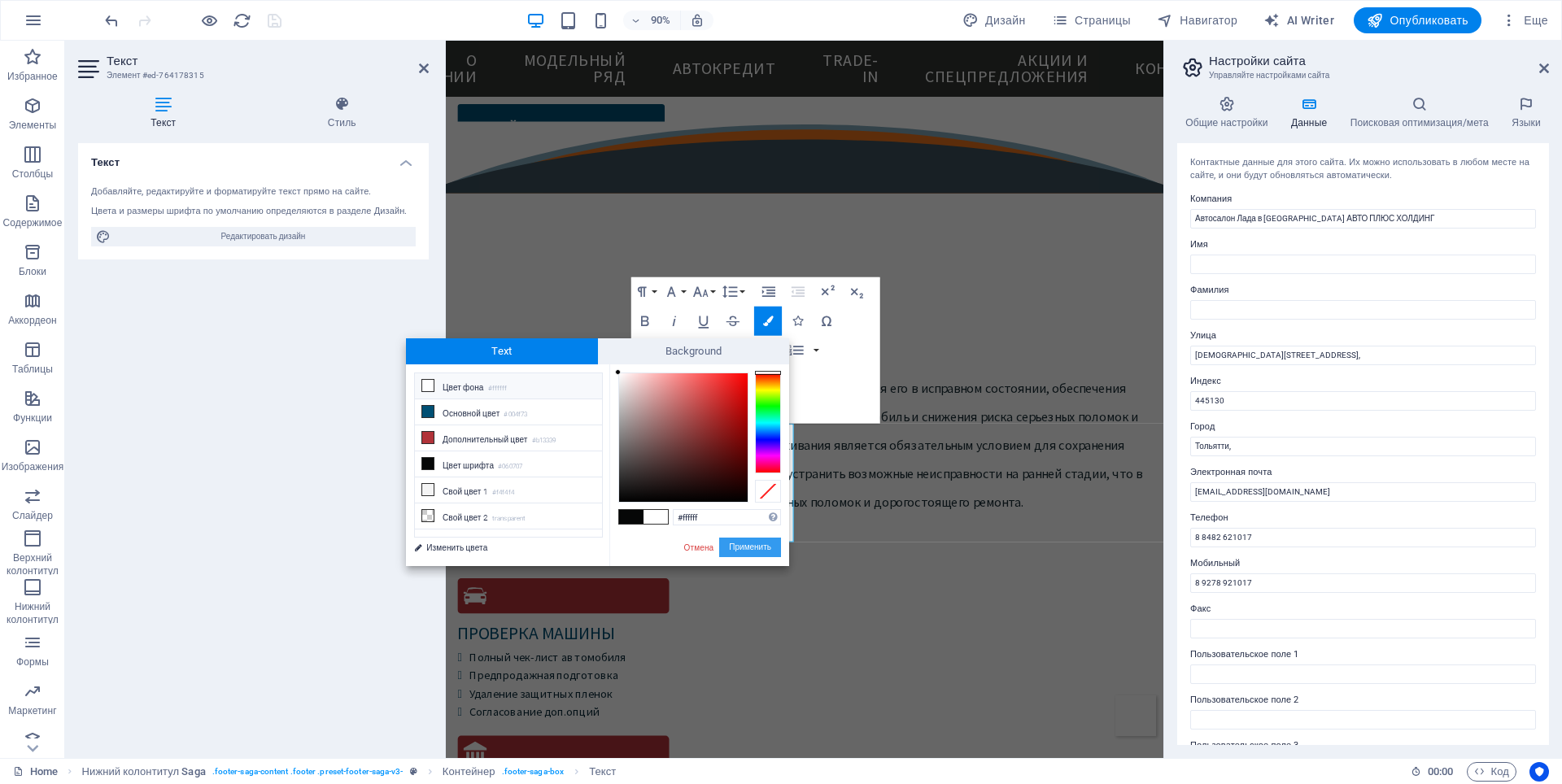
click at [751, 548] on button "Применить" at bounding box center [750, 547] width 62 height 20
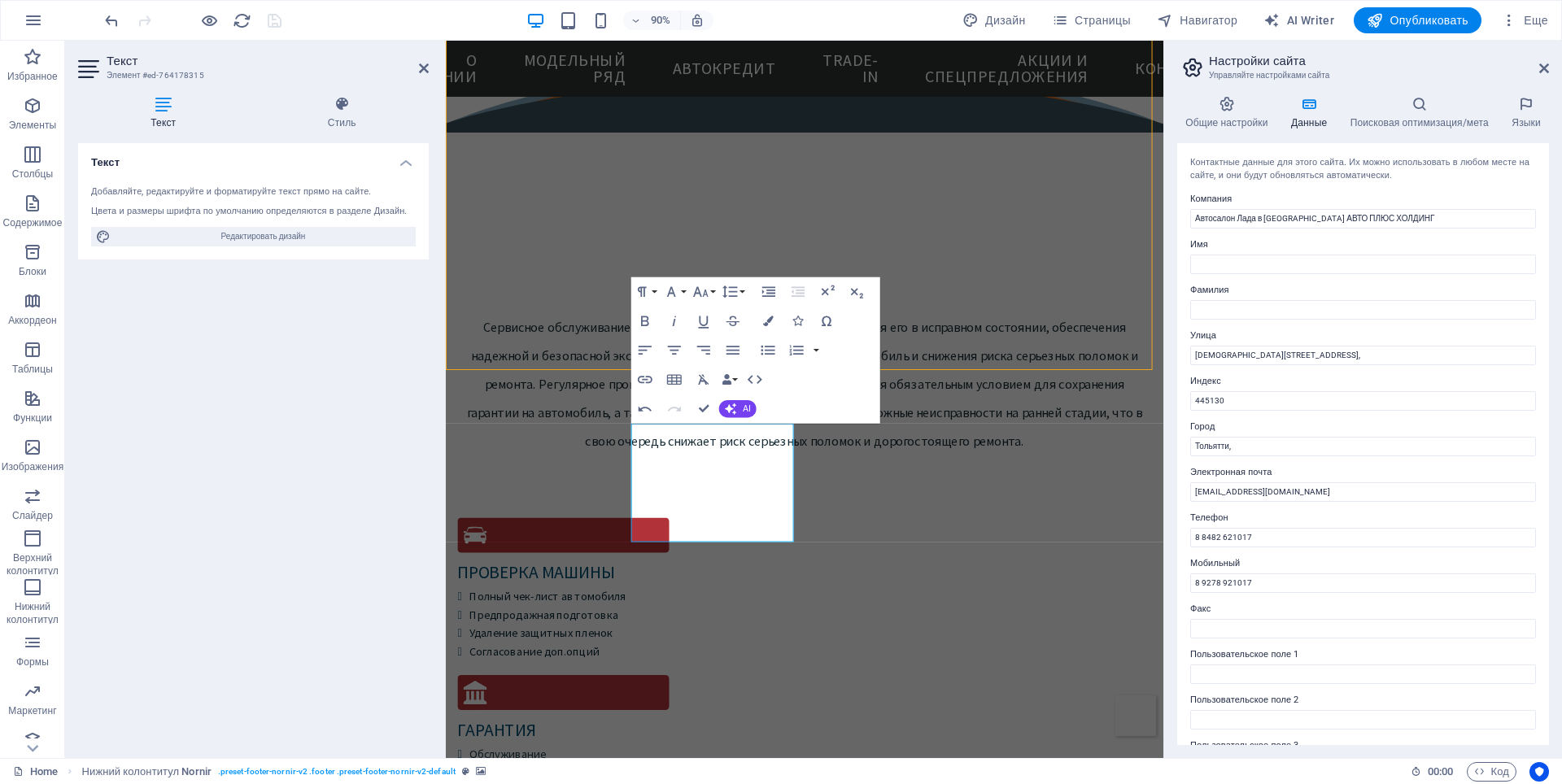
scroll to position [4670, 0]
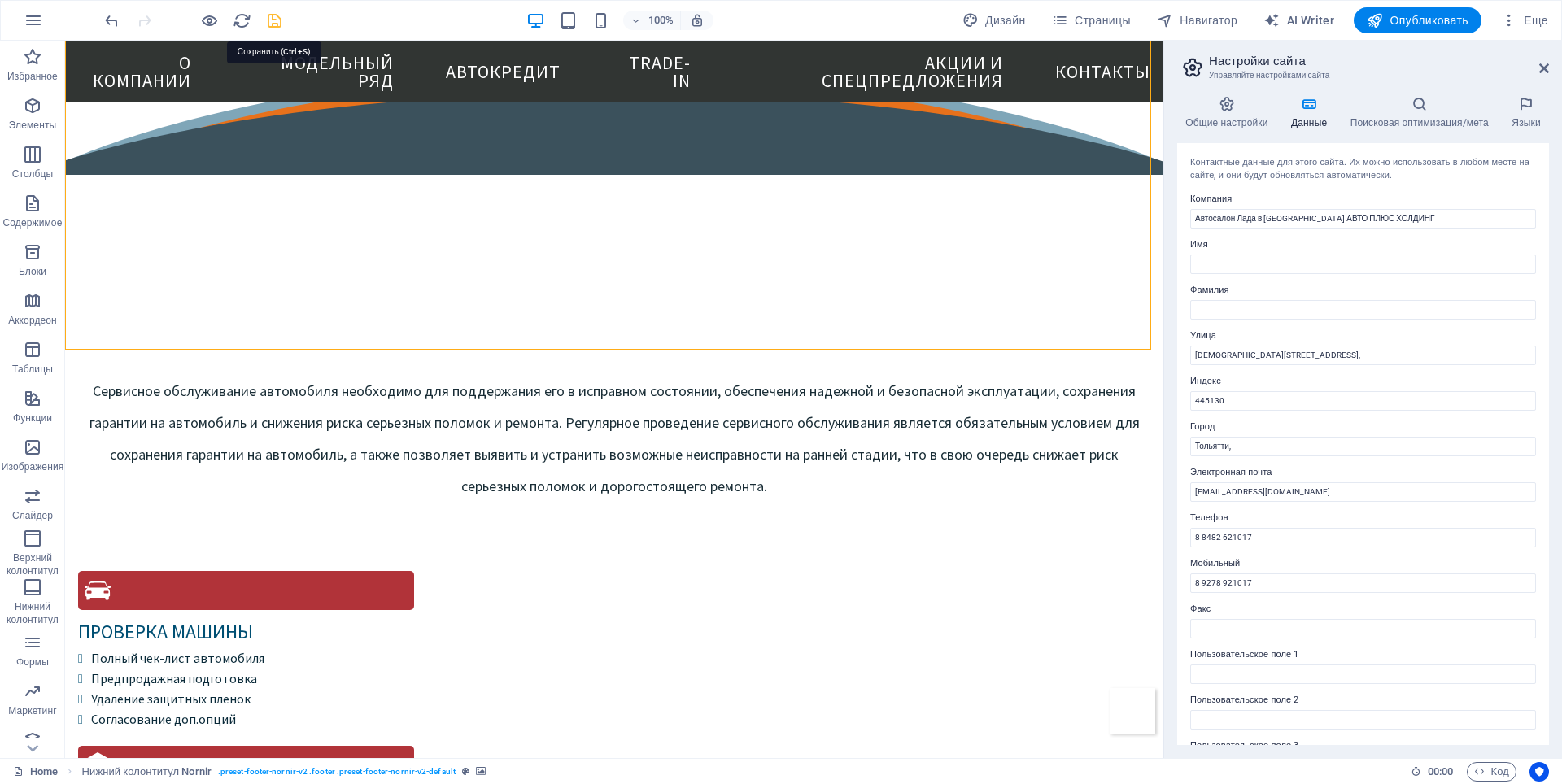
click at [271, 18] on icon "save" at bounding box center [274, 21] width 19 height 19
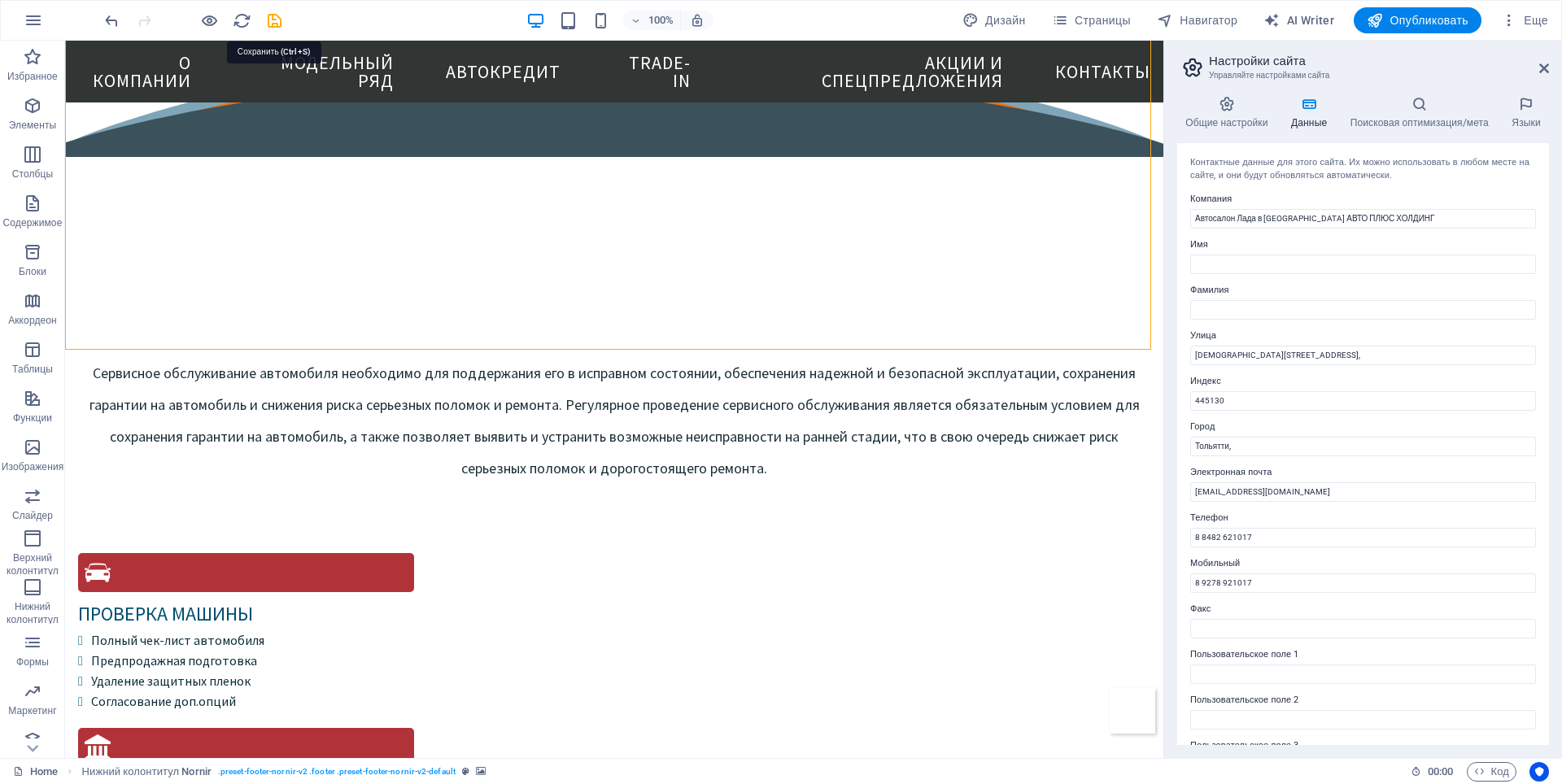
checkbox input "false"
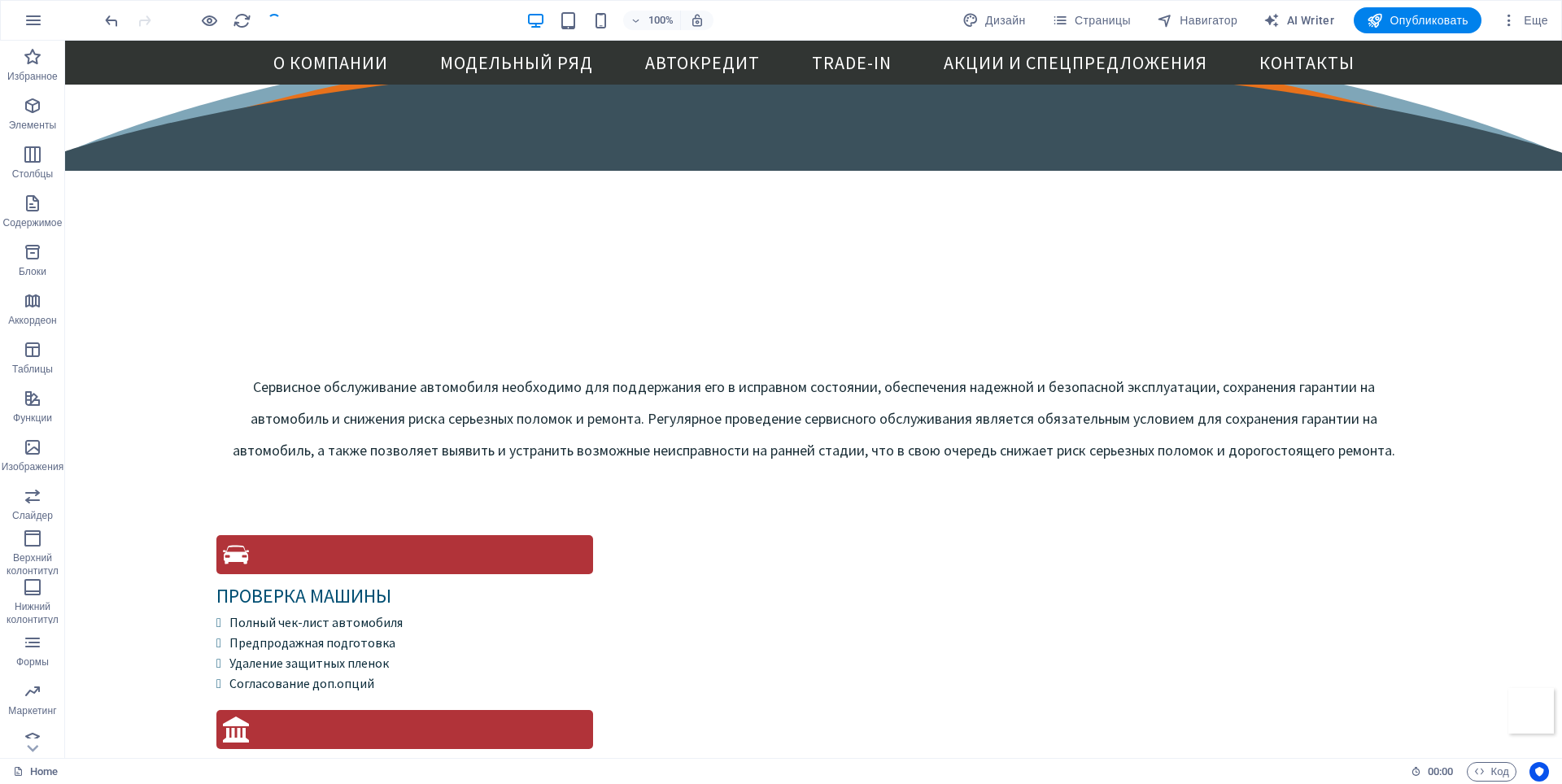
scroll to position [4652, 0]
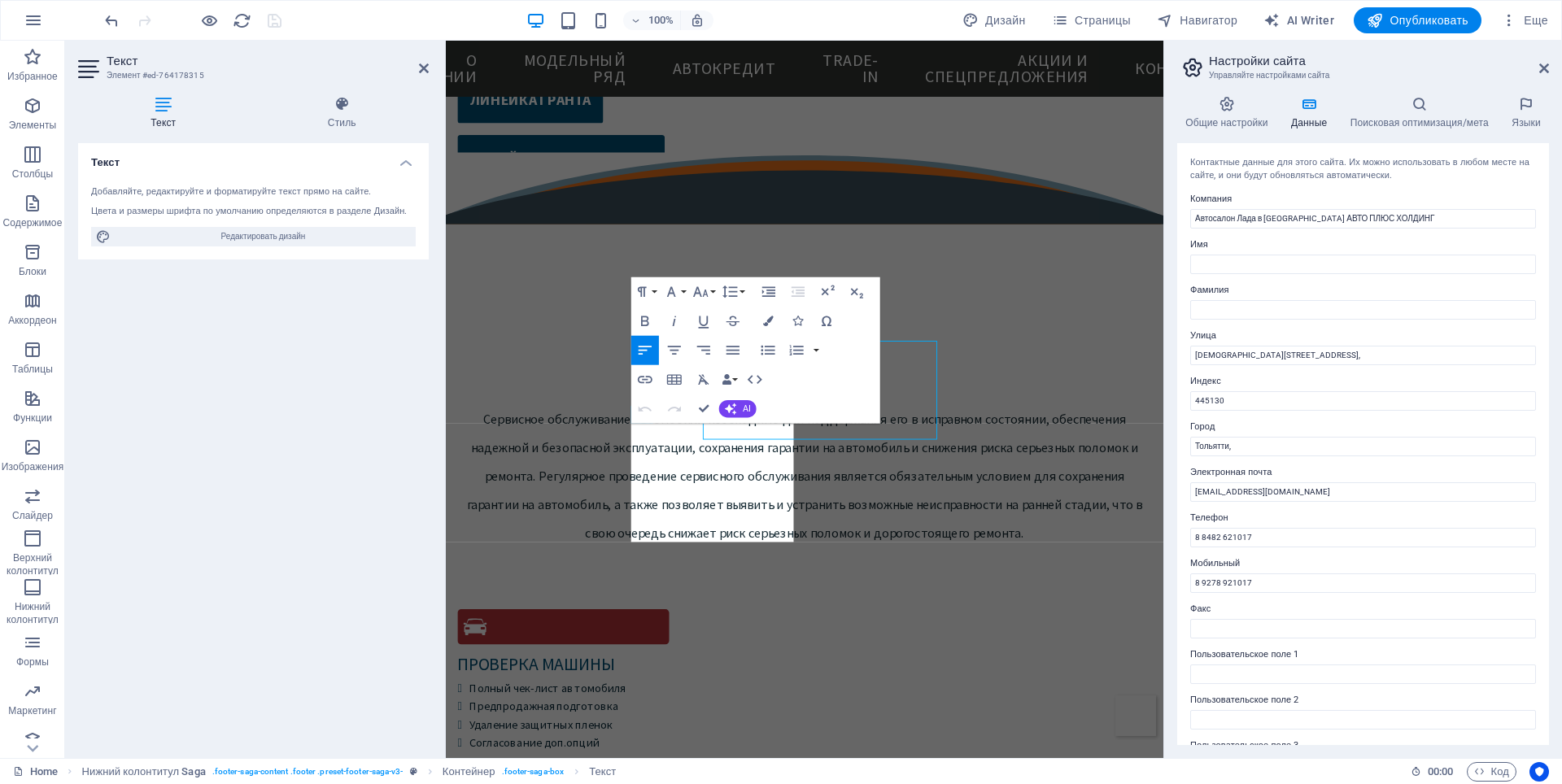
click at [765, 416] on div "Paragraph Format Normal Heading 1 Heading 2 Heading 3 Heading 4 Heading 5 Headi…" at bounding box center [755, 350] width 249 height 146
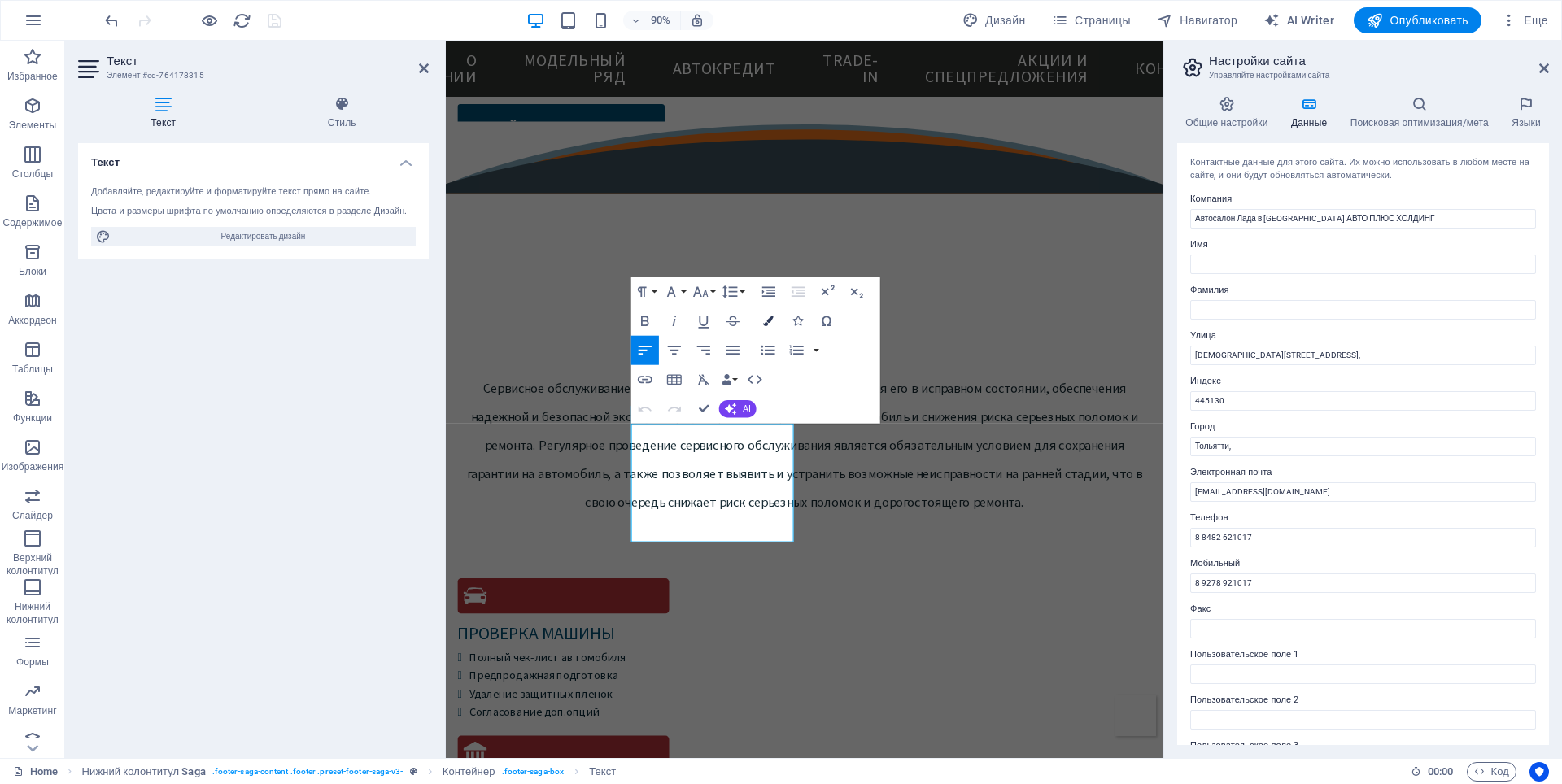
click at [768, 318] on icon "button" at bounding box center [768, 321] width 11 height 11
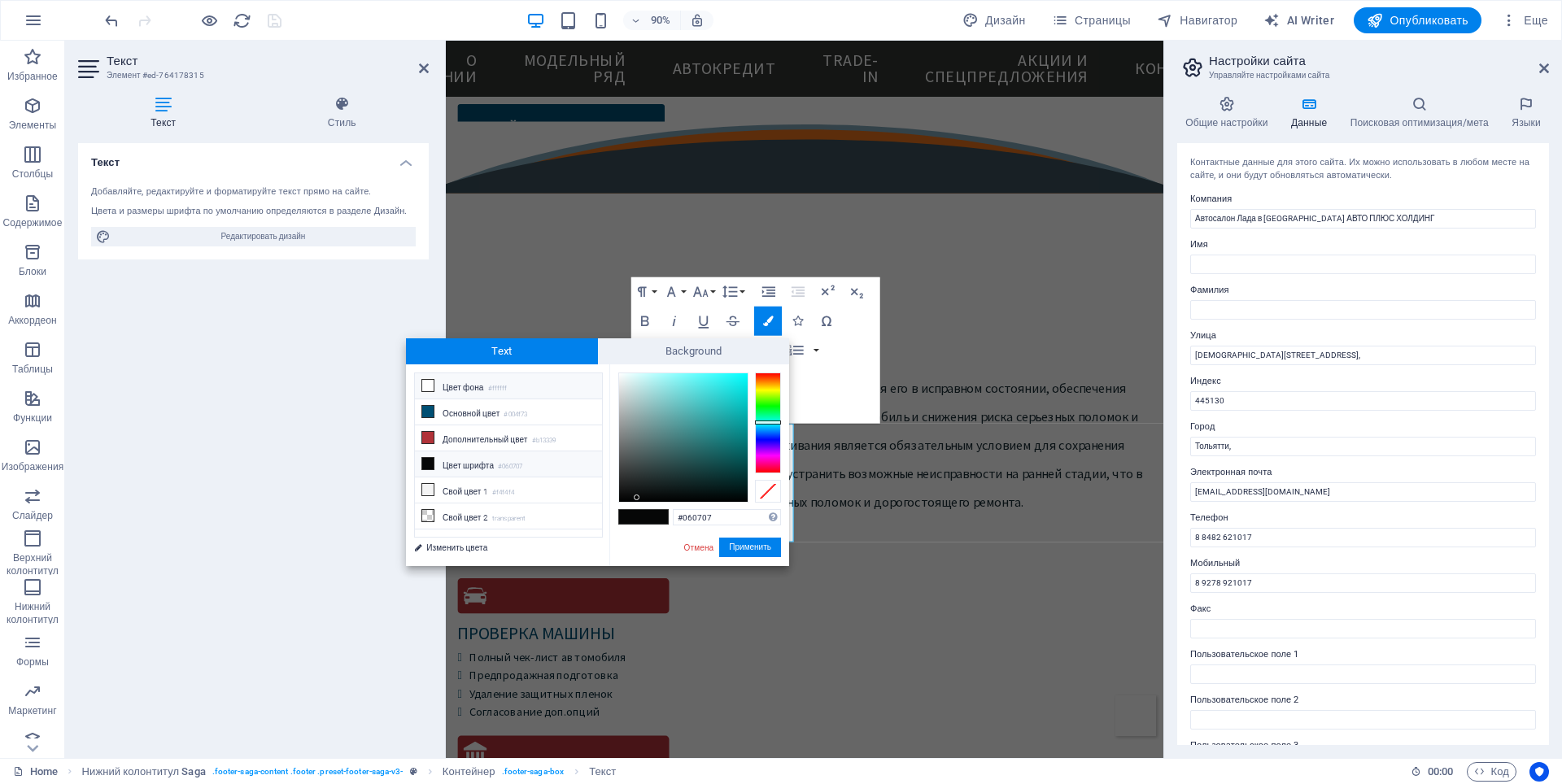
click at [426, 386] on icon at bounding box center [428, 386] width 12 height 12
type input "#ffffff"
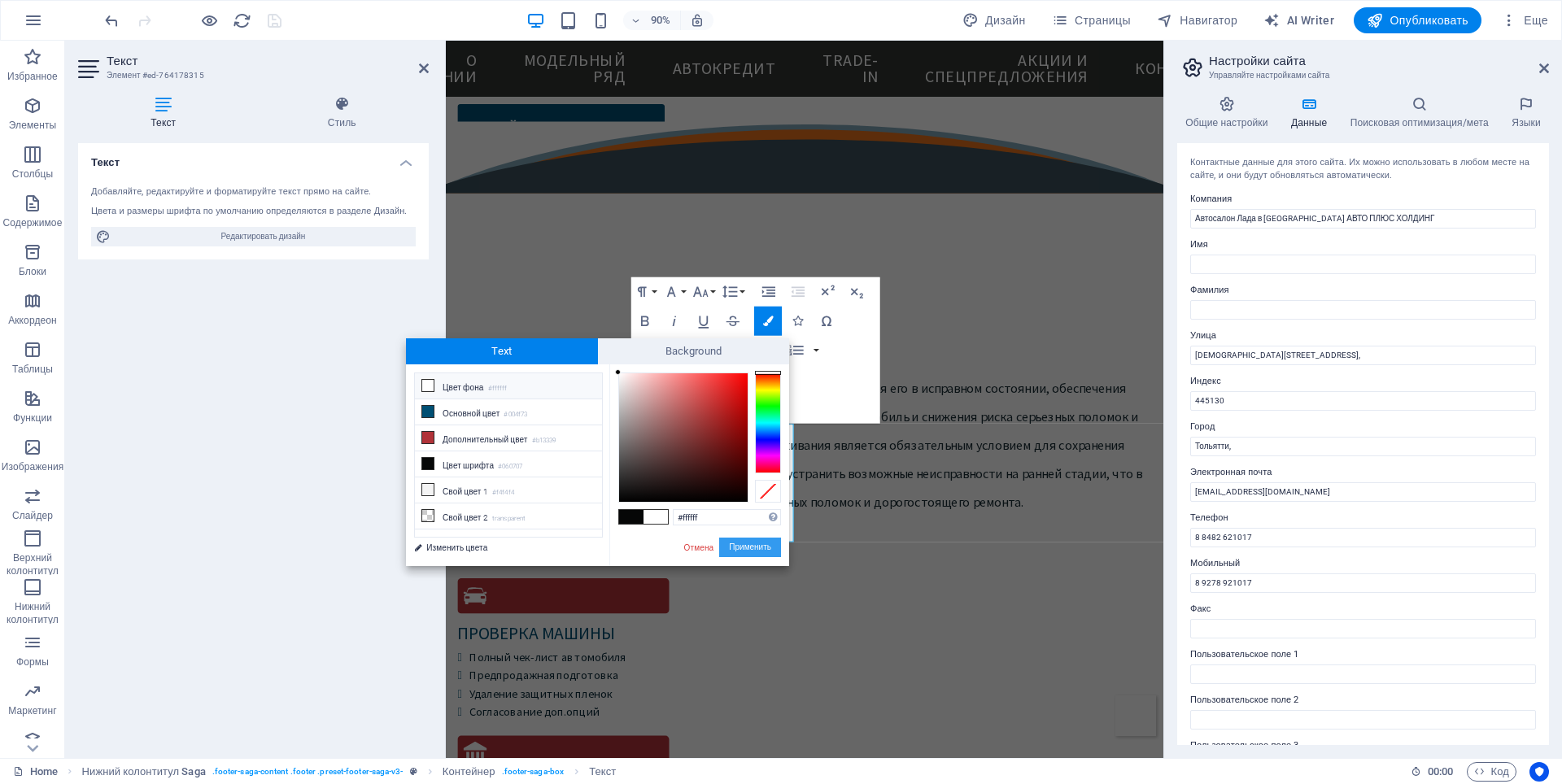
click at [732, 545] on button "Применить" at bounding box center [750, 547] width 62 height 20
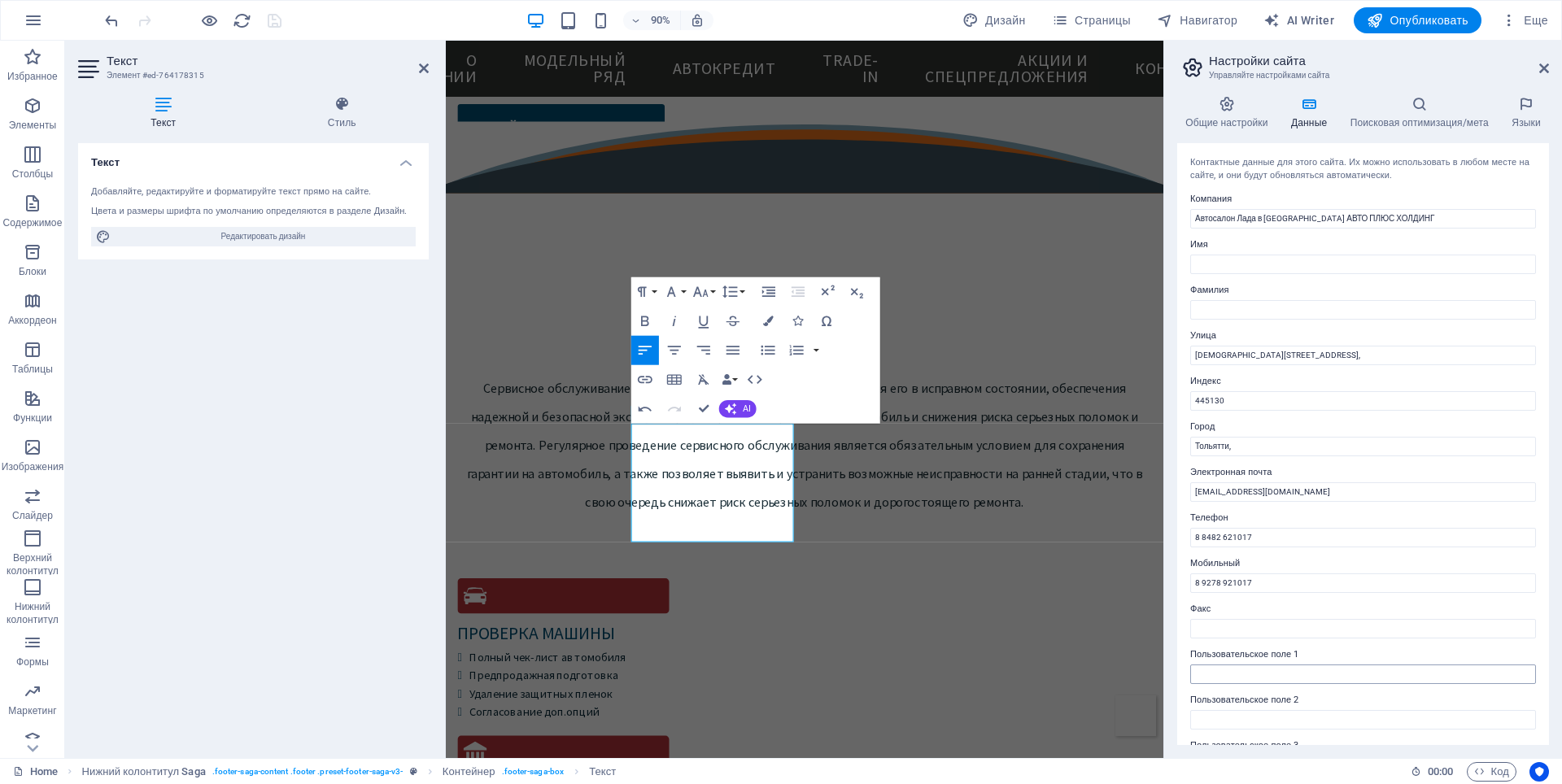
scroll to position [163, 0]
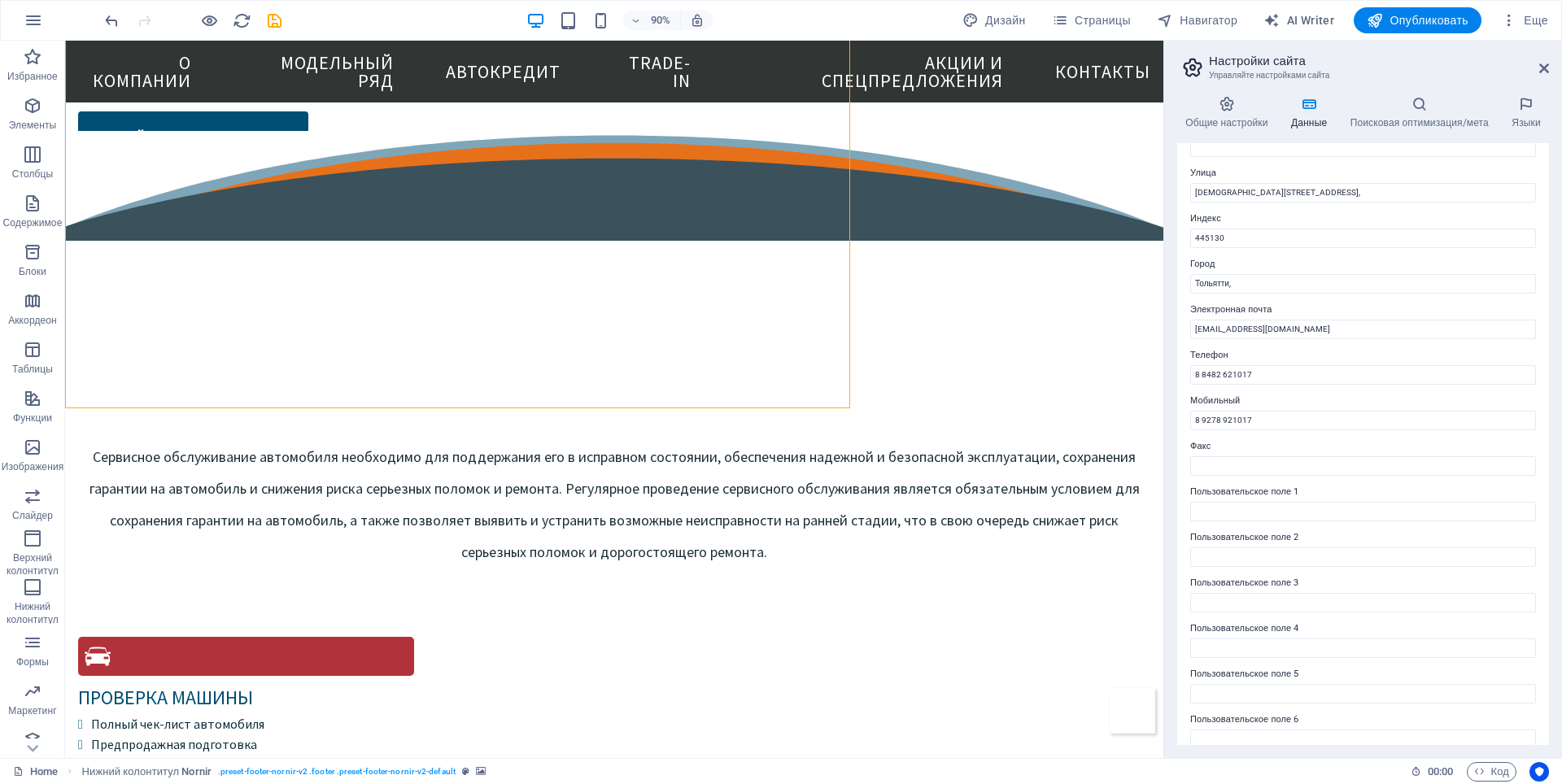
scroll to position [4670, 0]
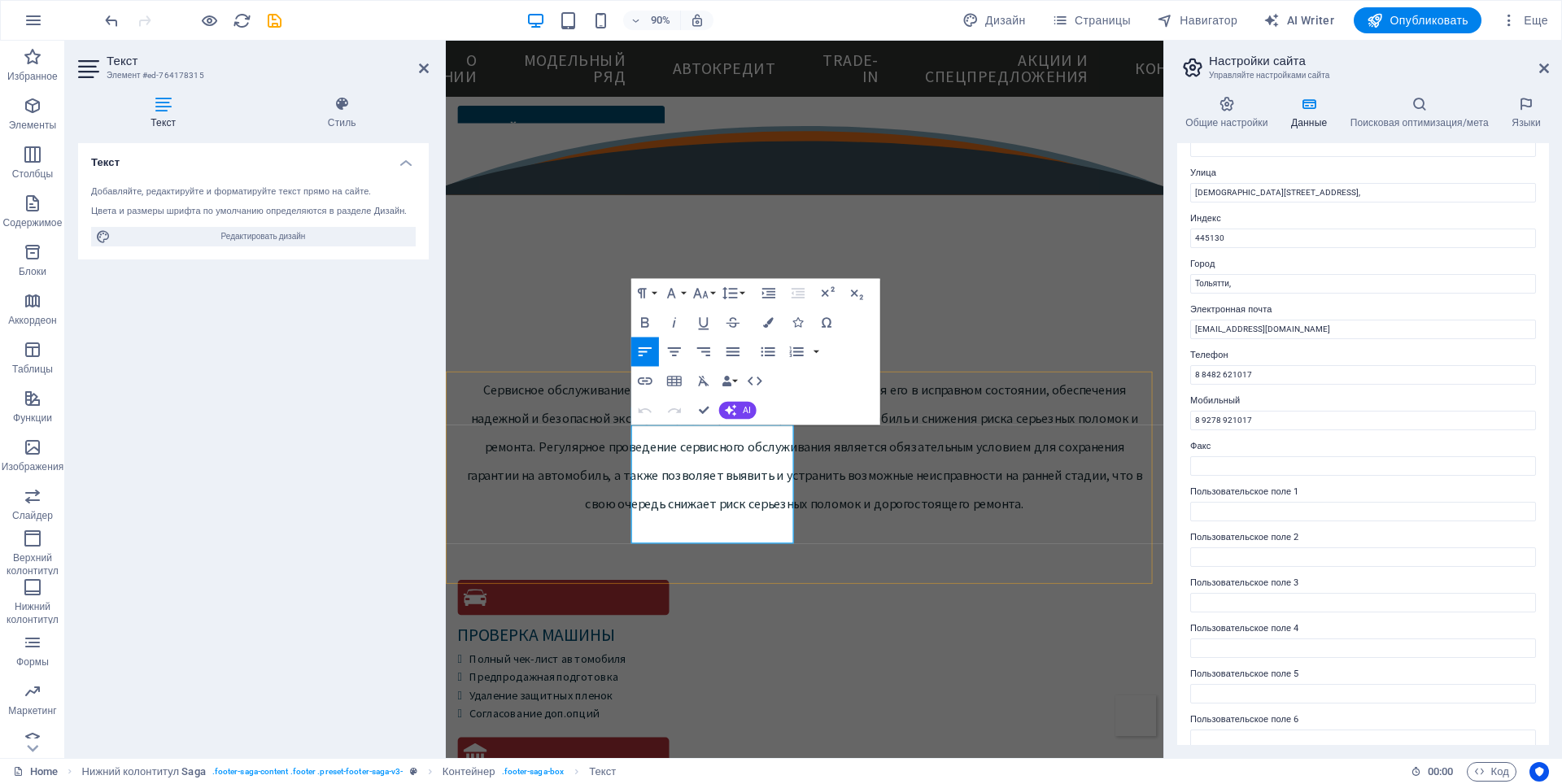
click at [770, 323] on icon "button" at bounding box center [768, 322] width 11 height 11
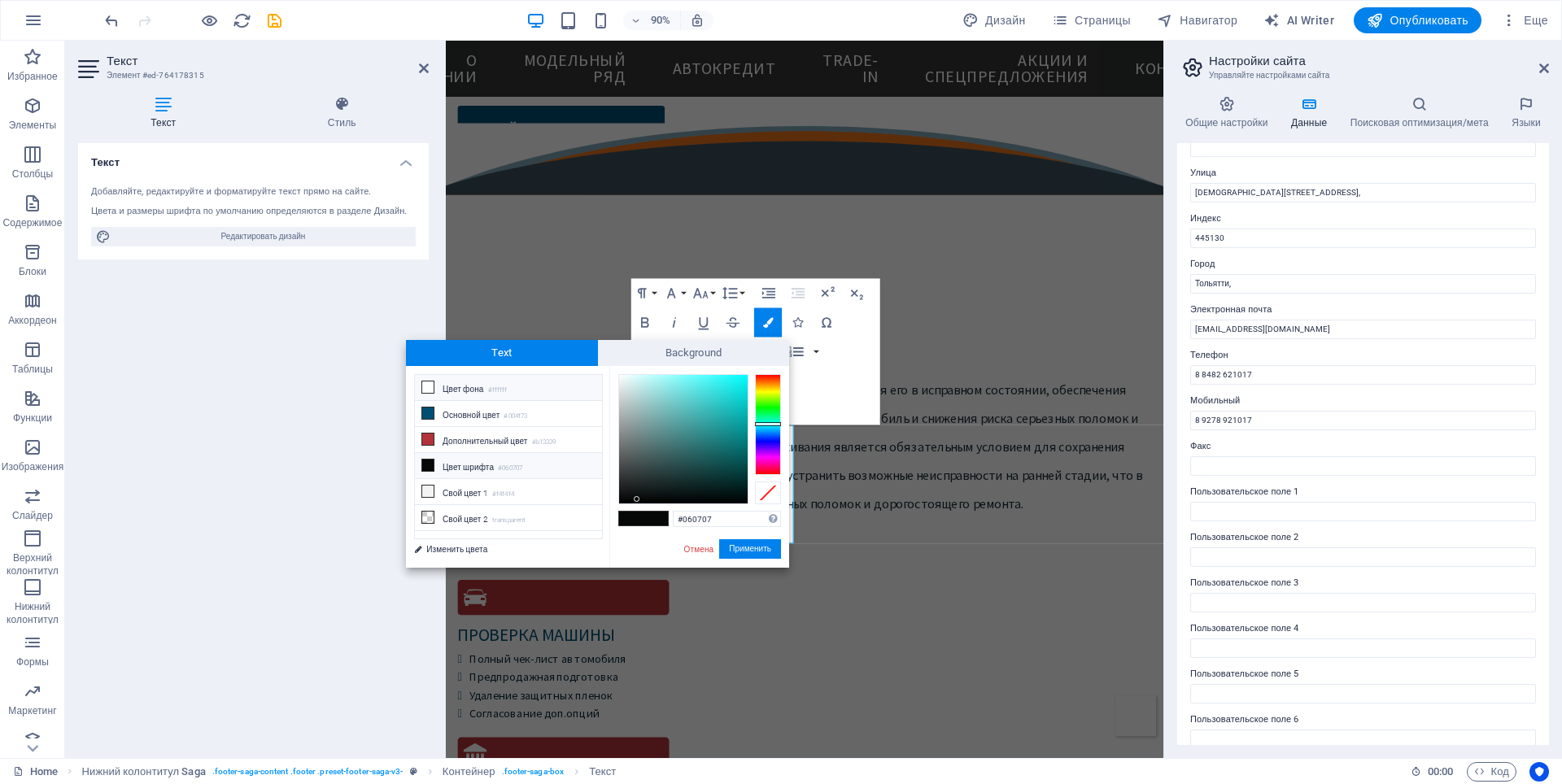
click at [428, 385] on icon at bounding box center [428, 387] width 12 height 12
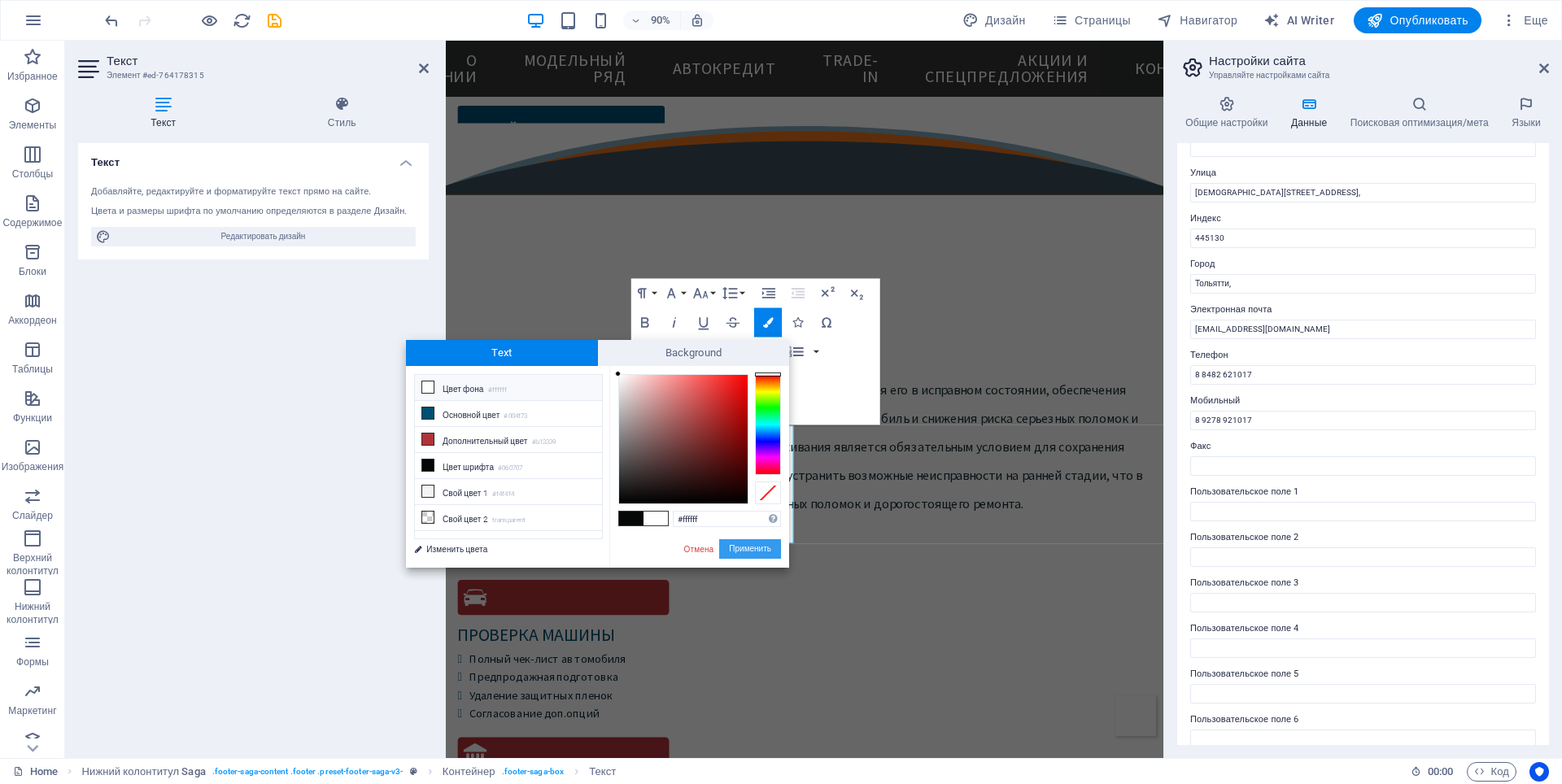
click at [751, 550] on button "Применить" at bounding box center [750, 549] width 62 height 20
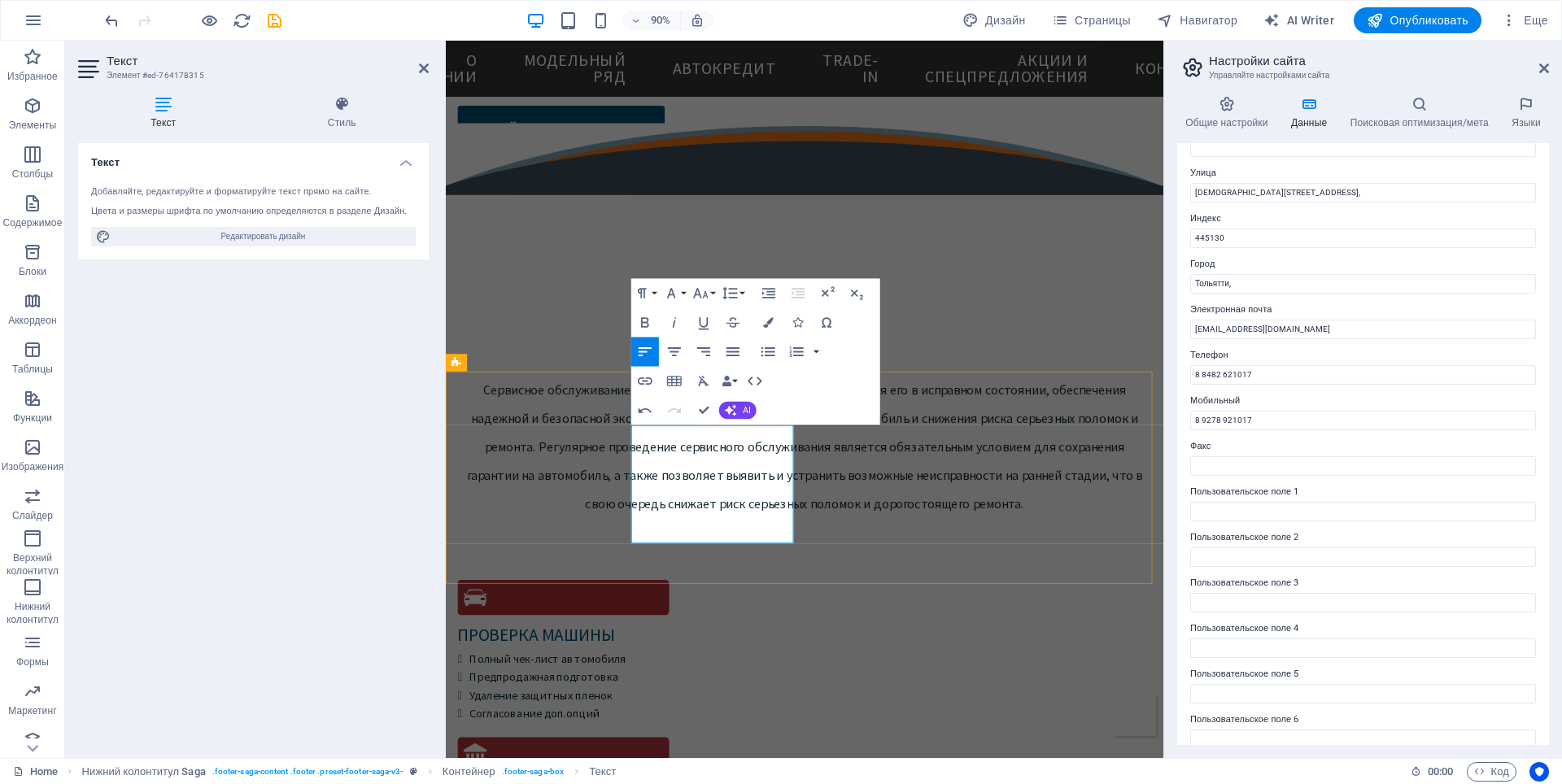
click at [767, 327] on icon "button" at bounding box center [768, 322] width 11 height 11
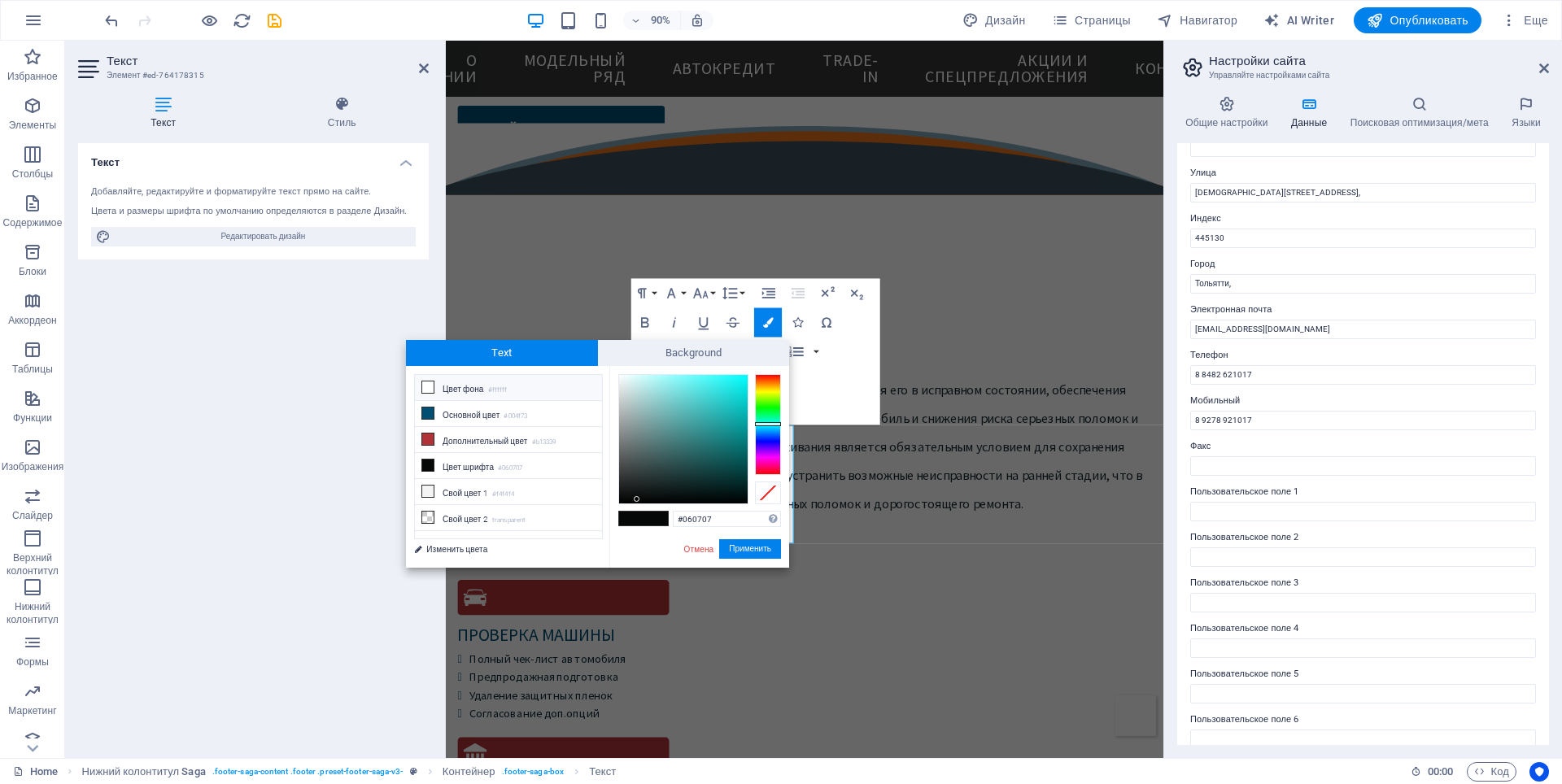
click at [427, 387] on icon at bounding box center [428, 387] width 12 height 12
type input "#ffffff"
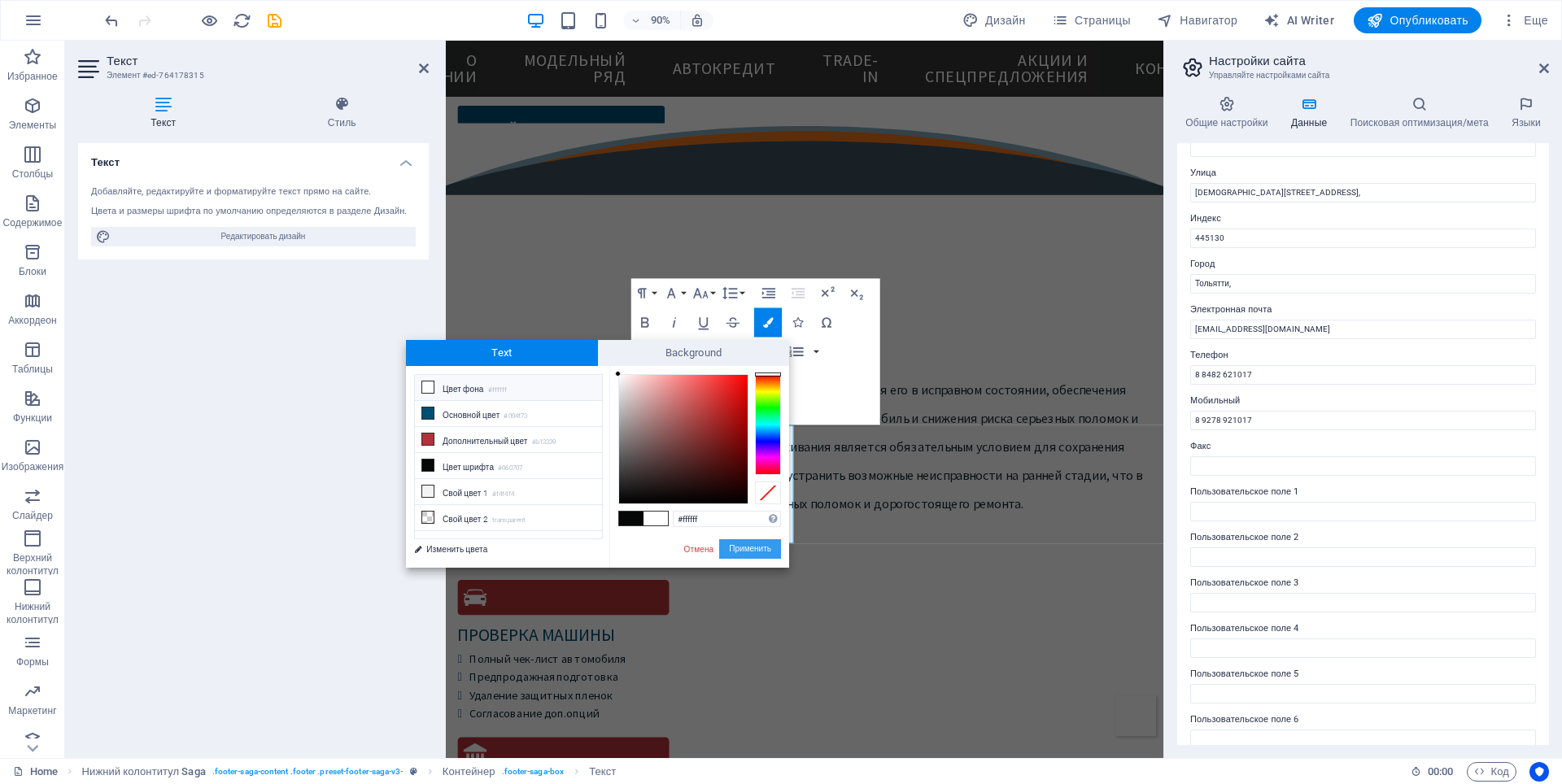
click at [734, 546] on button "Применить" at bounding box center [750, 549] width 62 height 20
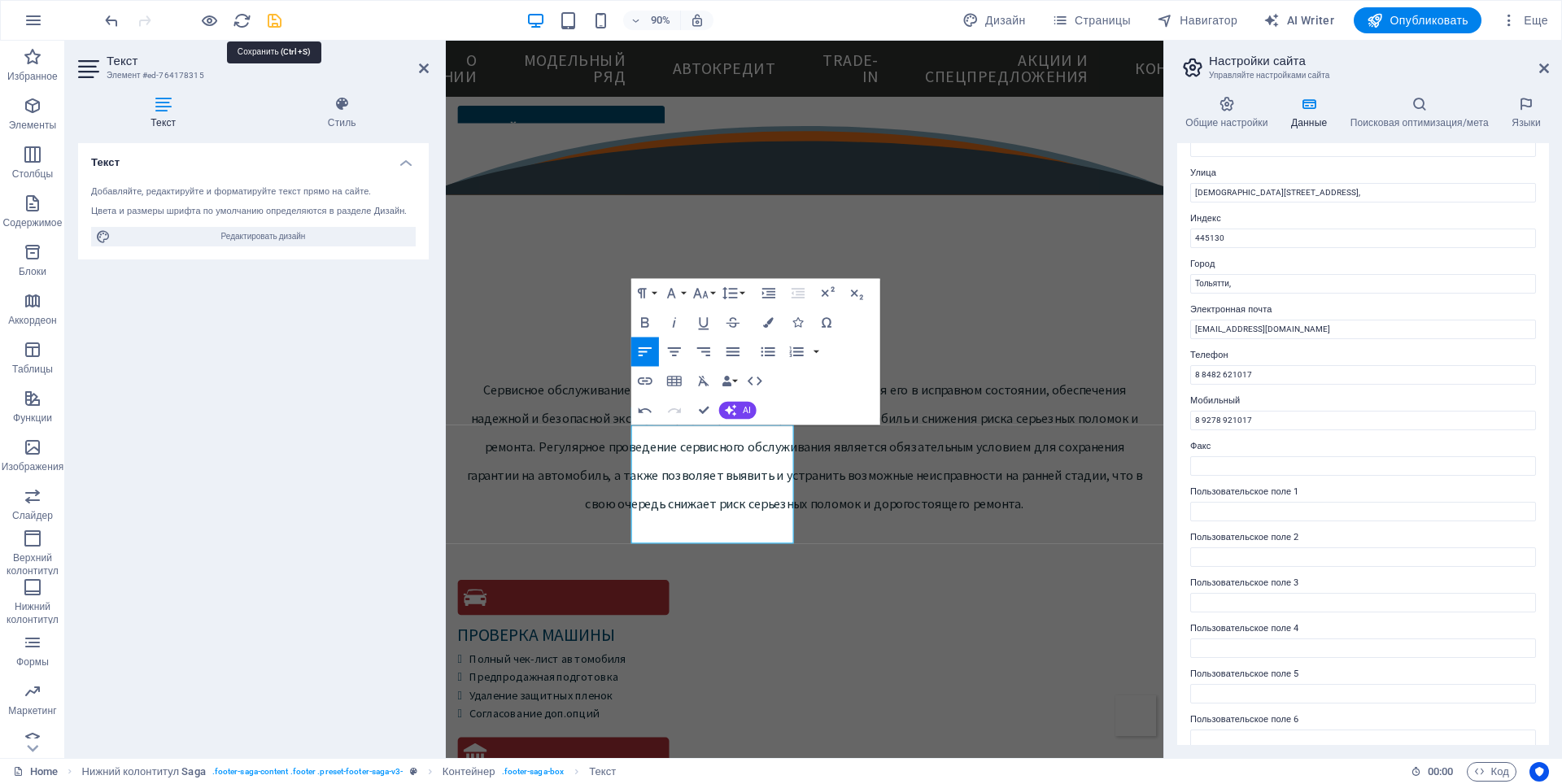
click at [277, 25] on icon "save" at bounding box center [274, 21] width 19 height 19
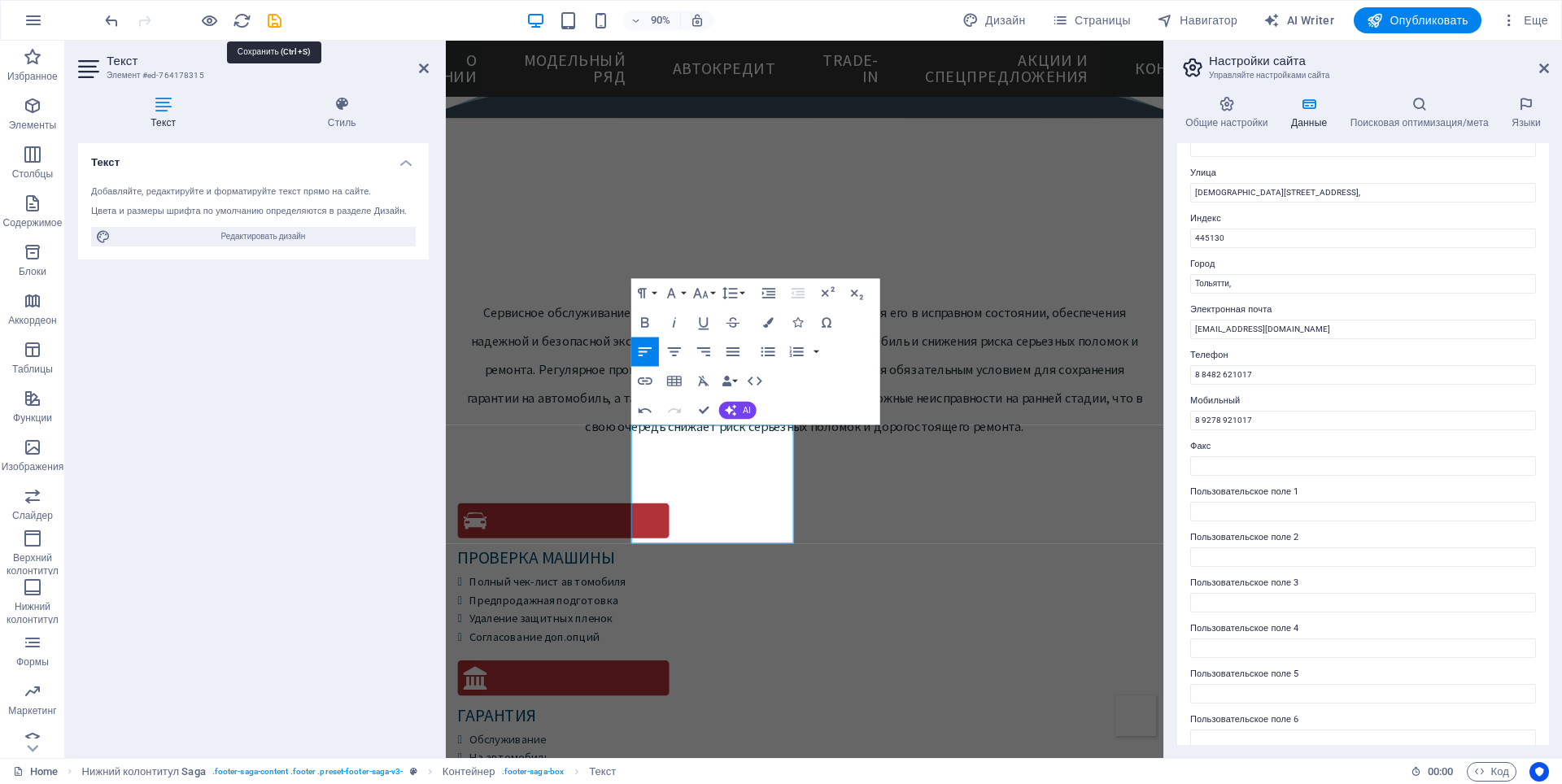
checkbox input "false"
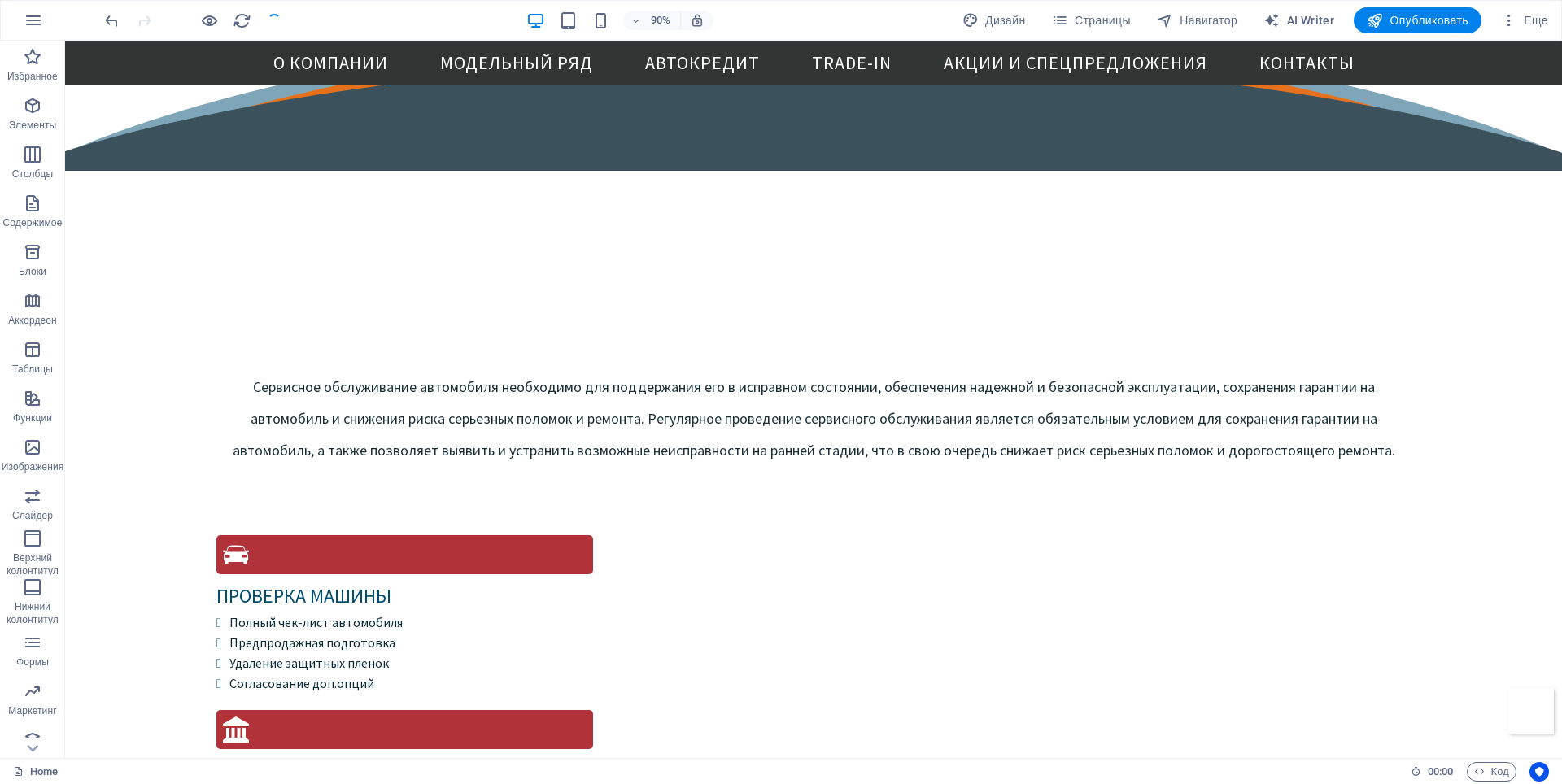
scroll to position [4652, 0]
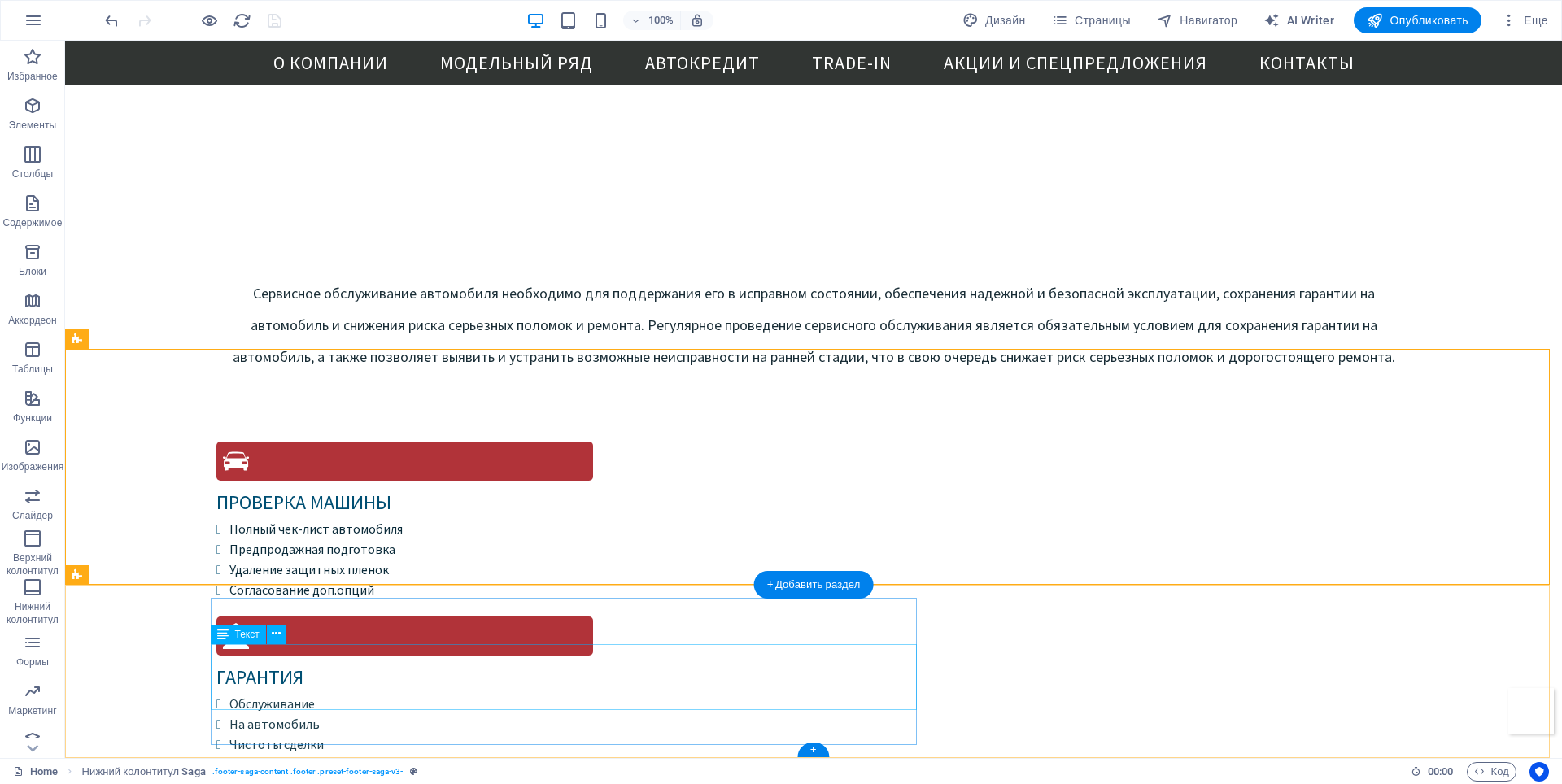
scroll to position [4767, 0]
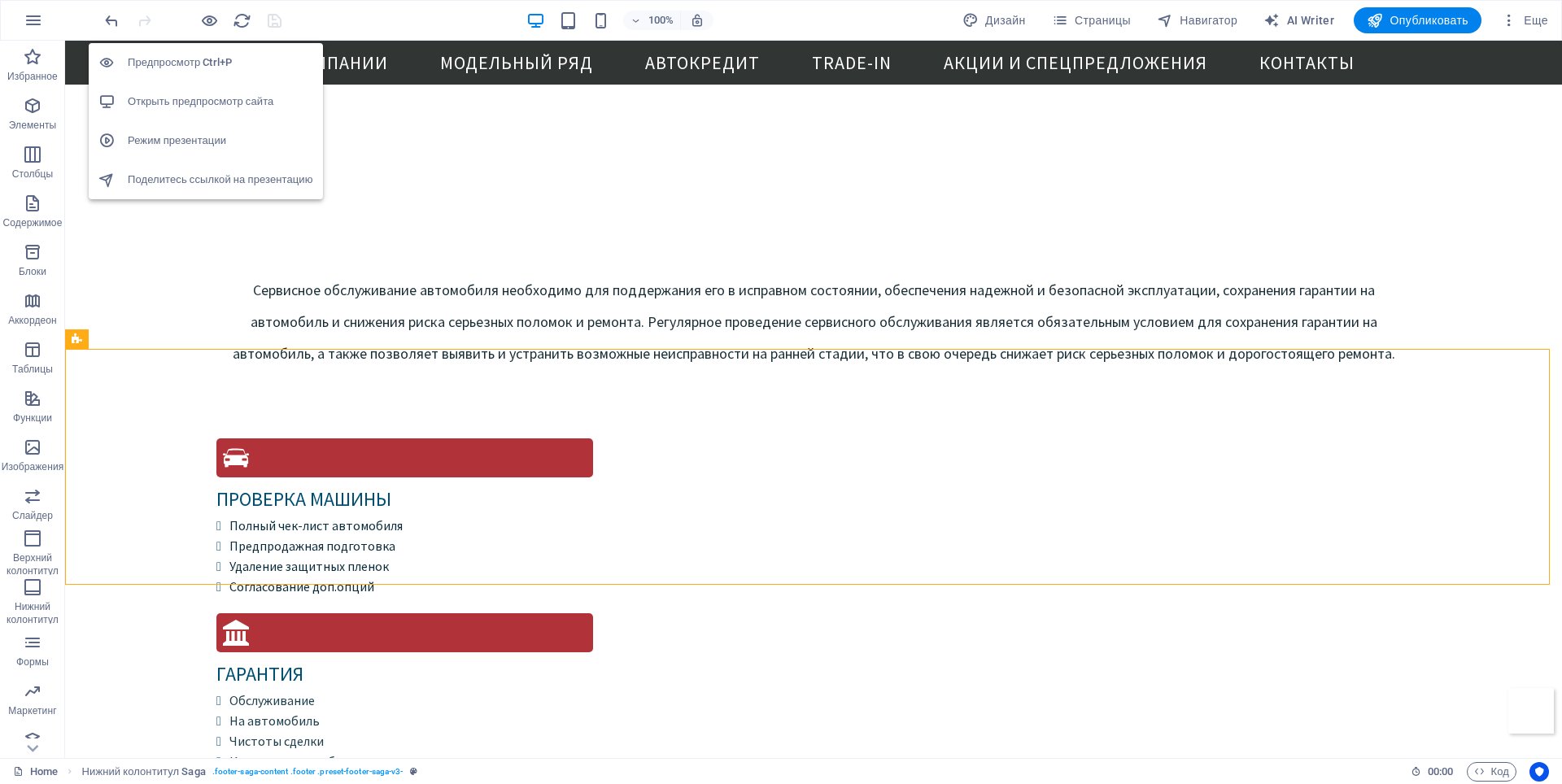
click at [209, 101] on h6 "Открыть предпросмотр сайта" at bounding box center [220, 102] width 185 height 20
